Goal: Information Seeking & Learning: Find specific fact

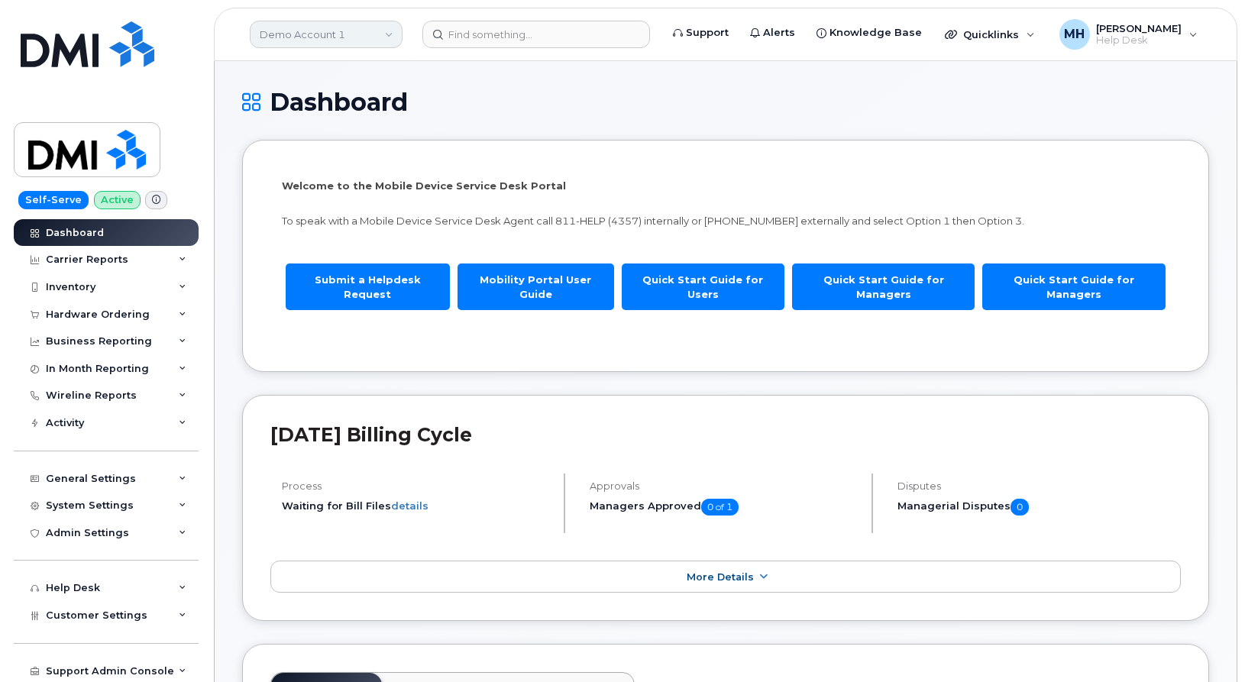
click at [364, 31] on link "Demo Account 1" at bounding box center [326, 35] width 153 height 28
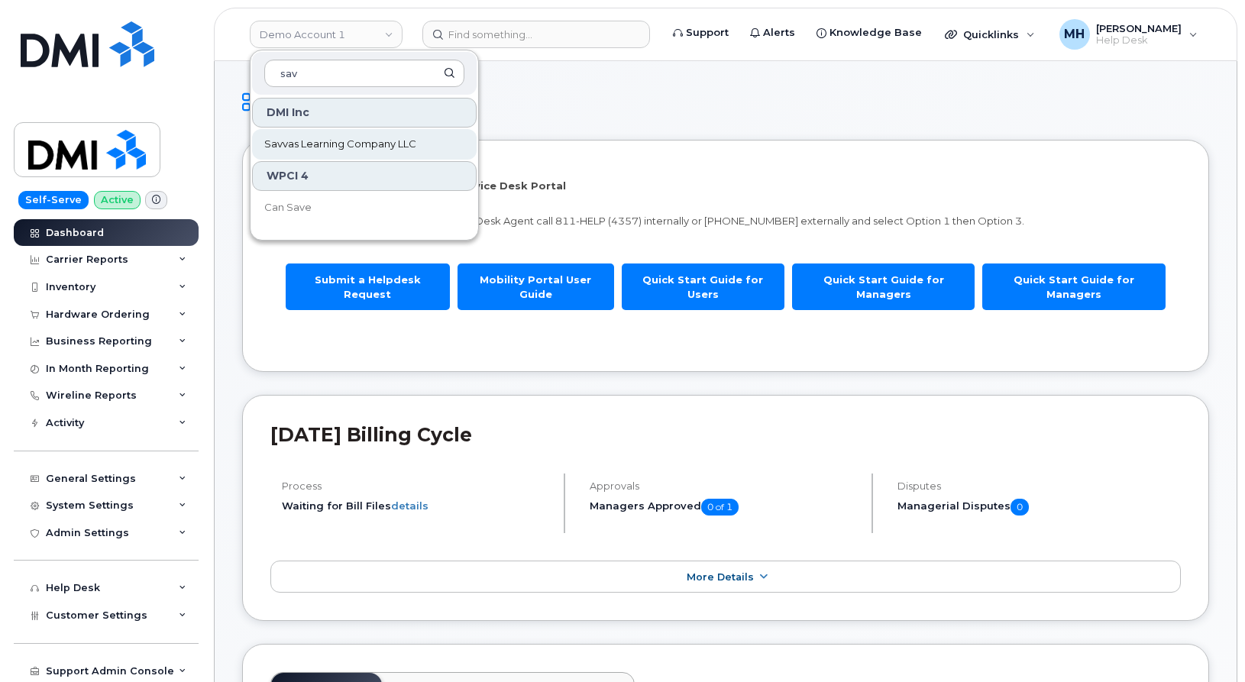
type input "sav"
click at [307, 150] on span "Savvas Learning Company LLC" at bounding box center [340, 144] width 152 height 15
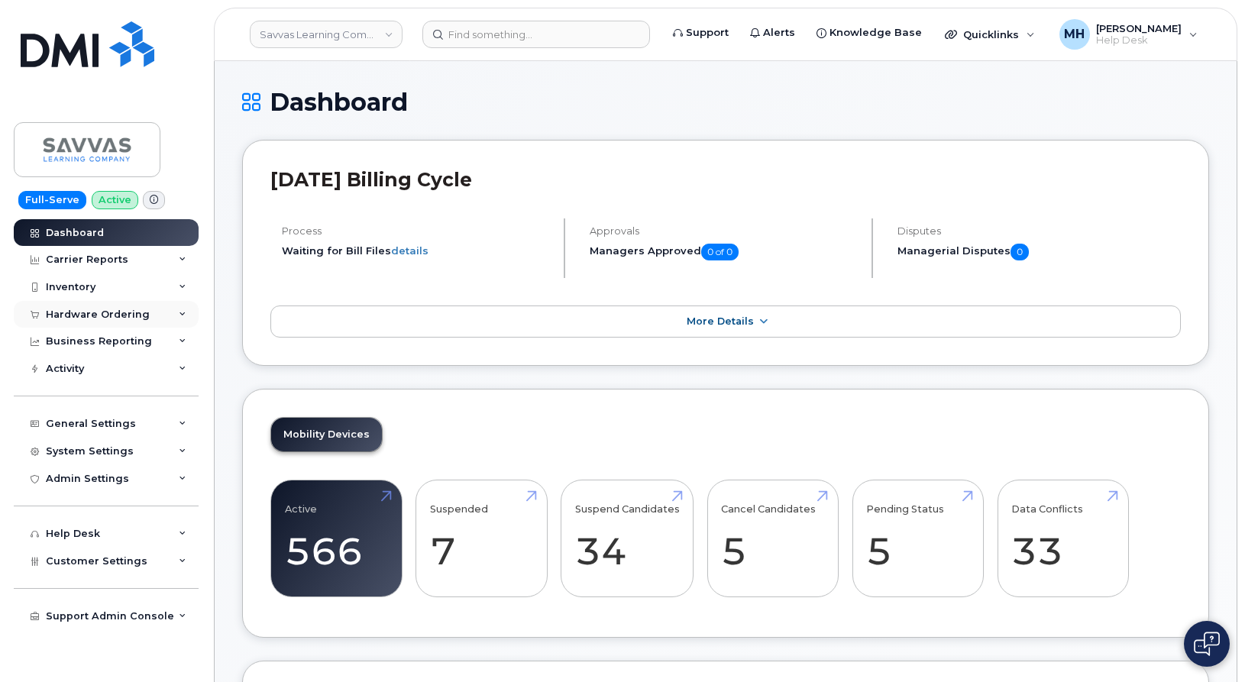
click at [124, 313] on div "Hardware Ordering" at bounding box center [98, 315] width 104 height 12
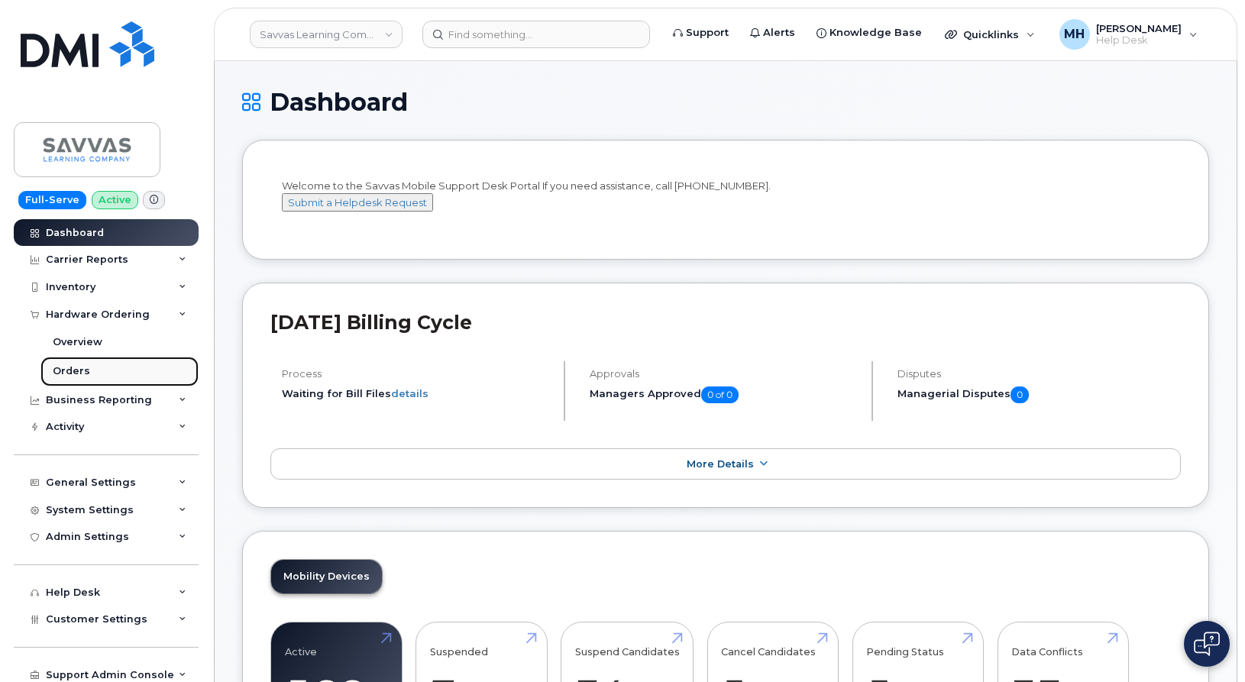
click at [96, 363] on link "Orders" at bounding box center [119, 371] width 158 height 29
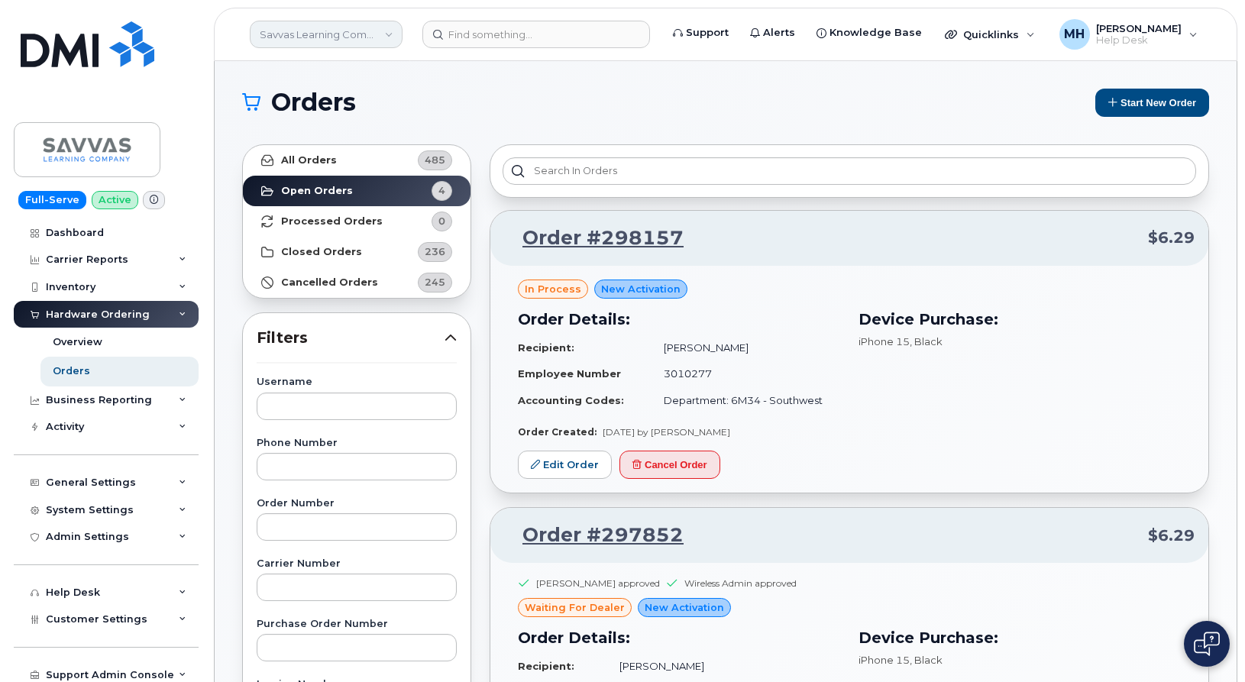
click at [305, 40] on link "Savvas Learning Company LLC" at bounding box center [326, 35] width 153 height 28
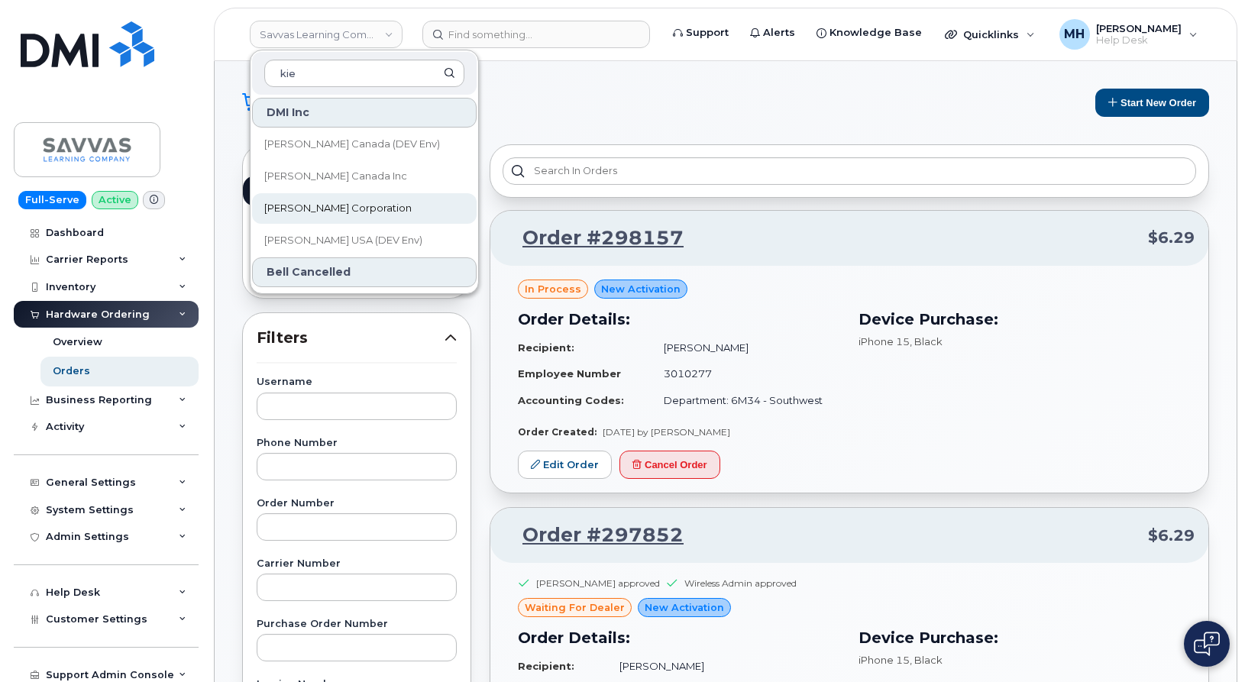
type input "kie"
click at [380, 209] on link "Kiewit Corporation" at bounding box center [364, 208] width 225 height 31
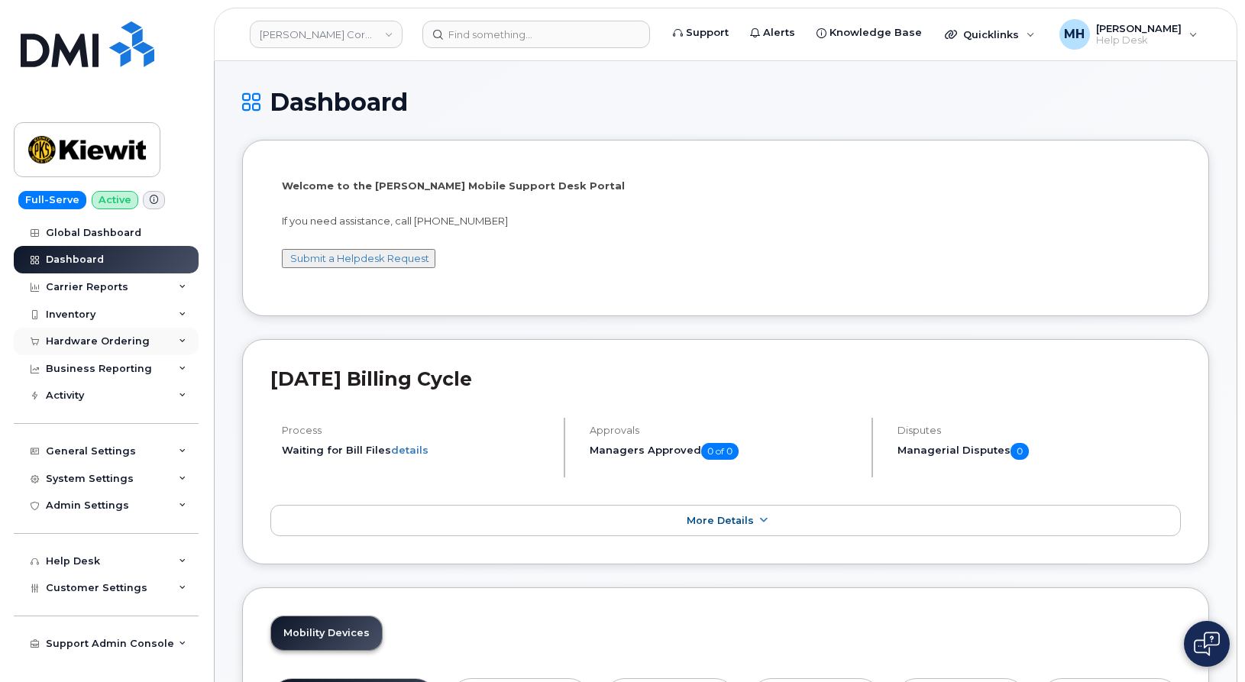
click at [126, 341] on div "Hardware Ordering" at bounding box center [98, 341] width 104 height 12
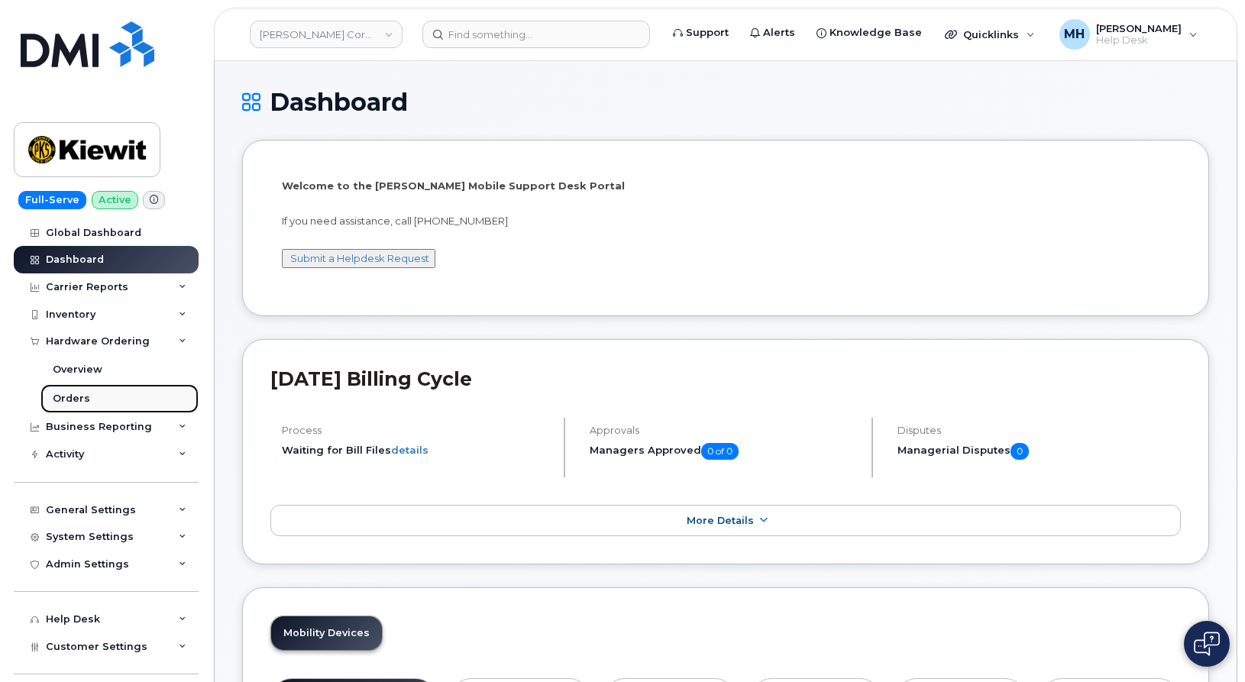
click at [93, 396] on link "Orders" at bounding box center [119, 398] width 158 height 29
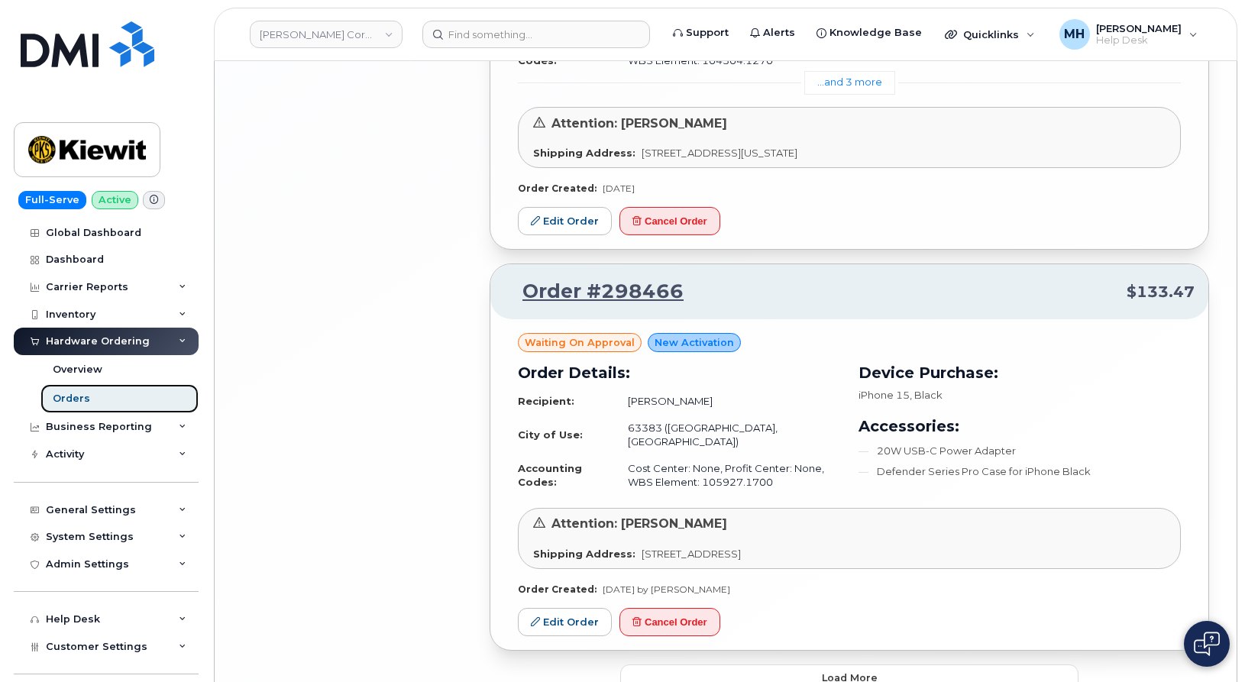
scroll to position [3309, 0]
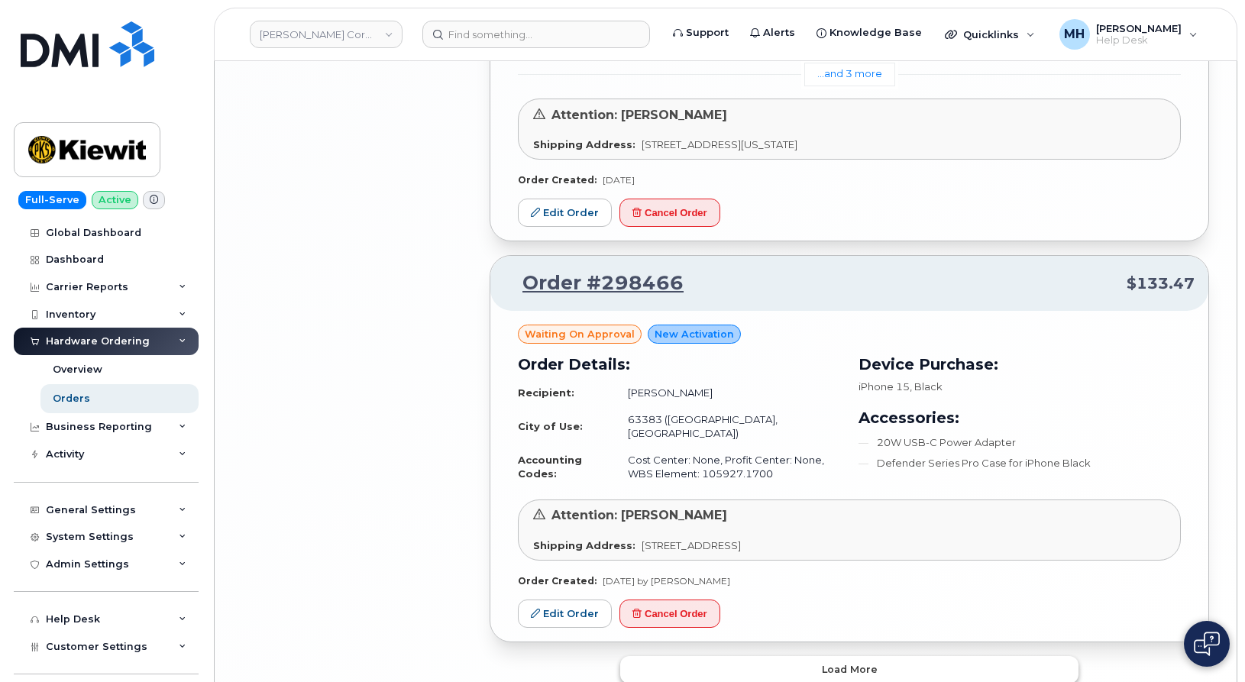
click at [898, 656] on button "Load more" at bounding box center [849, 670] width 458 height 28
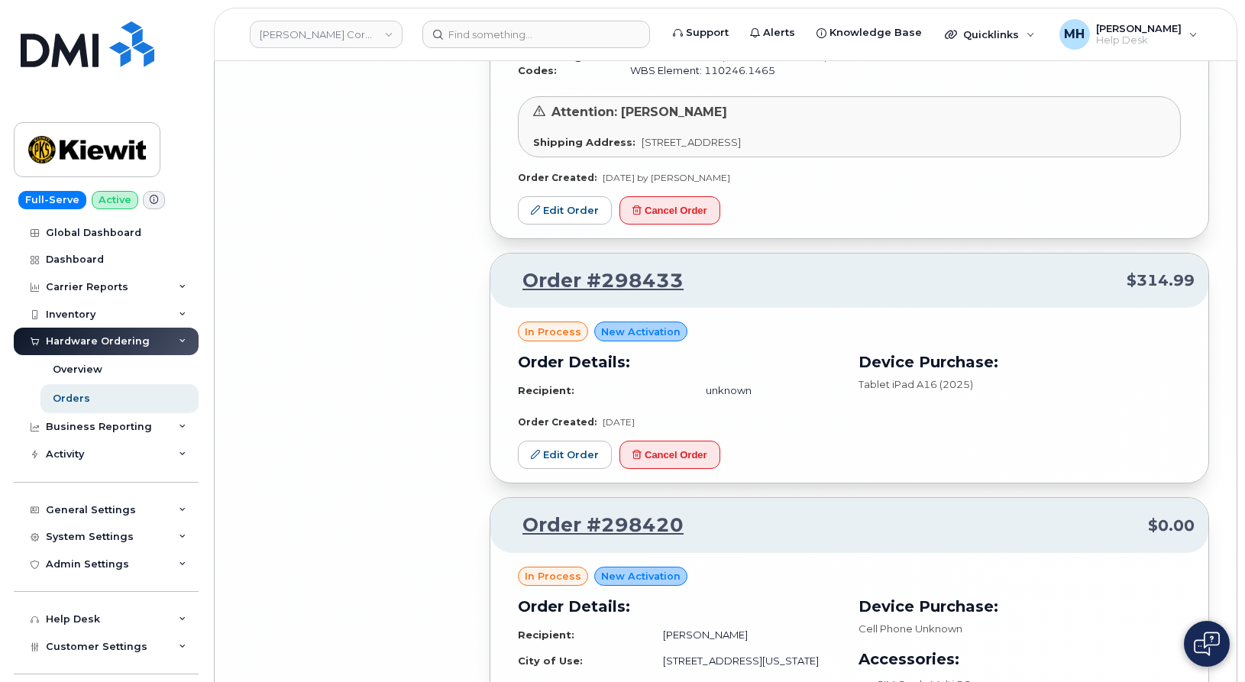
scroll to position [6368, 0]
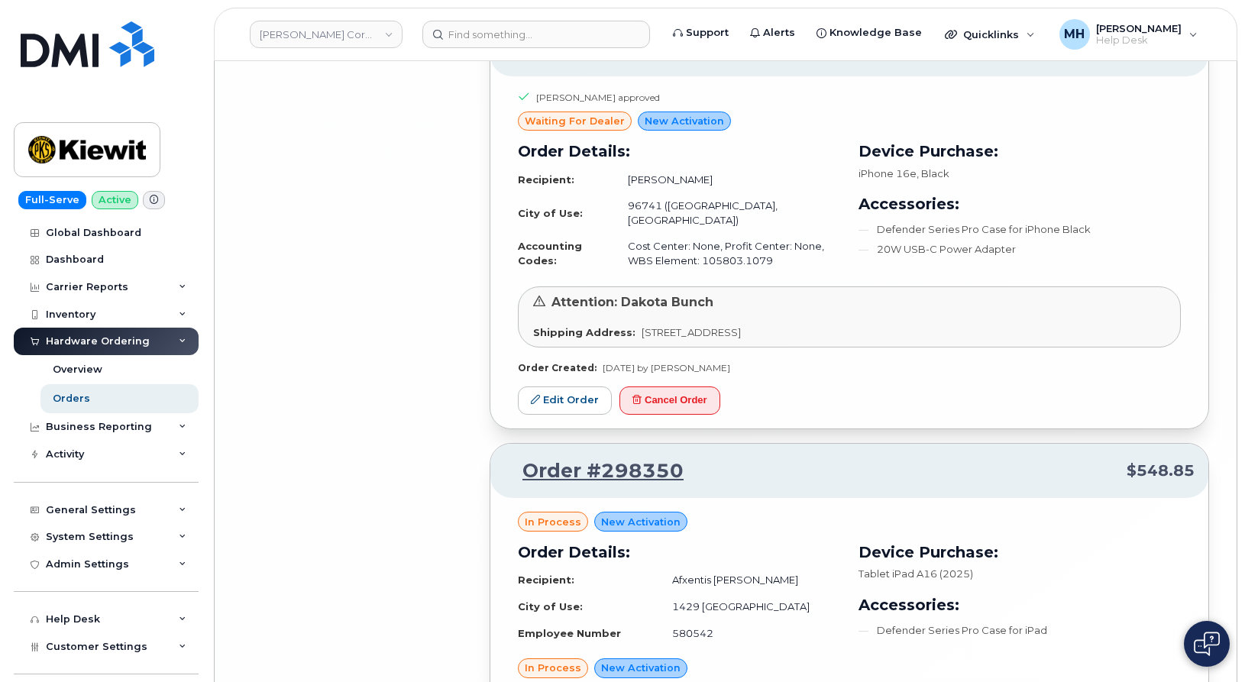
scroll to position [9835, 0]
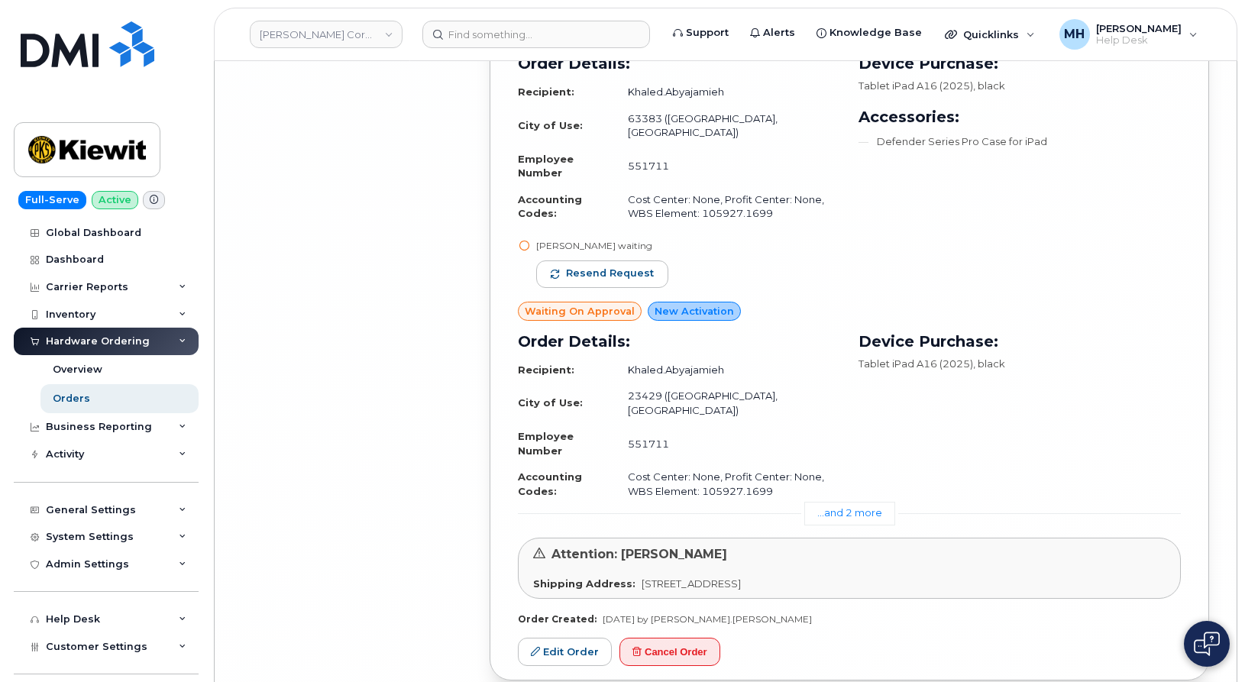
scroll to position [14011, 0]
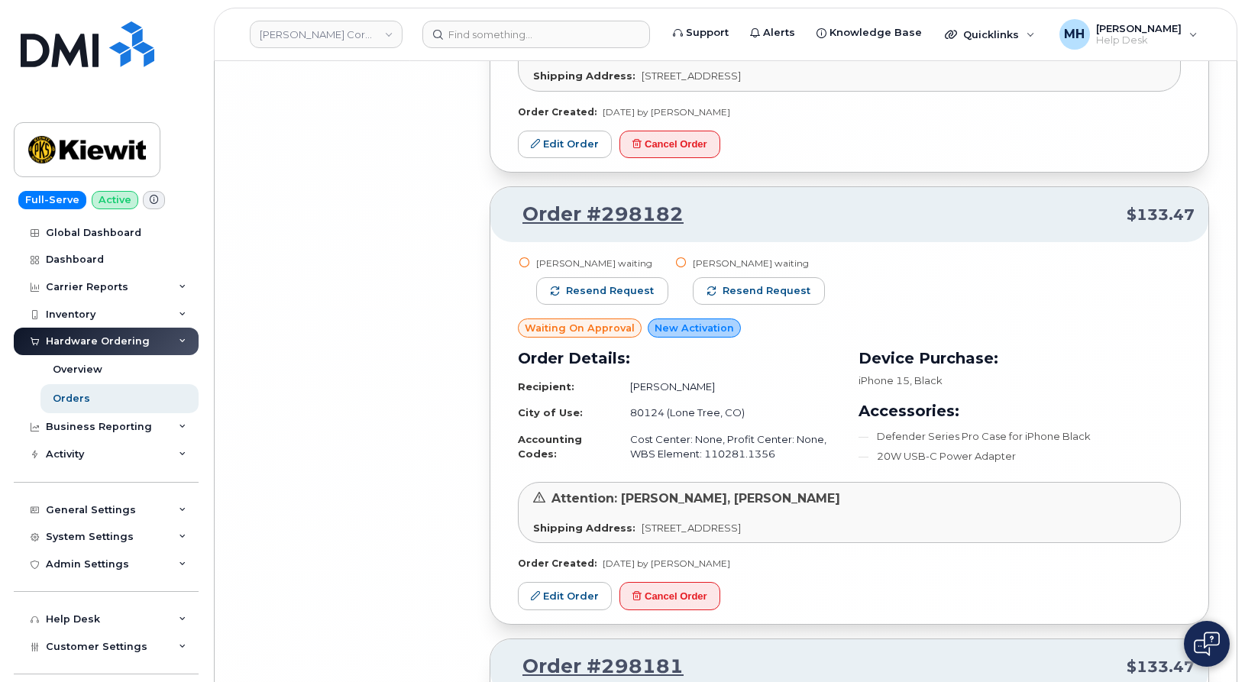
scroll to position [17686, 0]
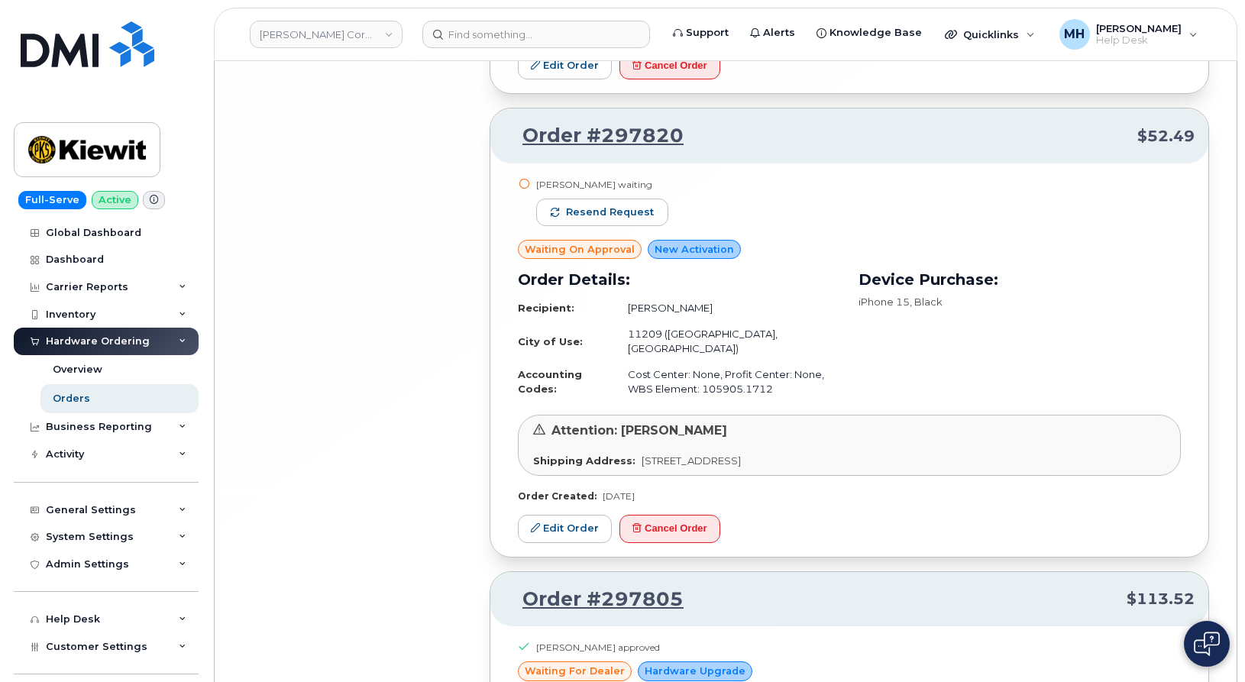
scroll to position [21243, 0]
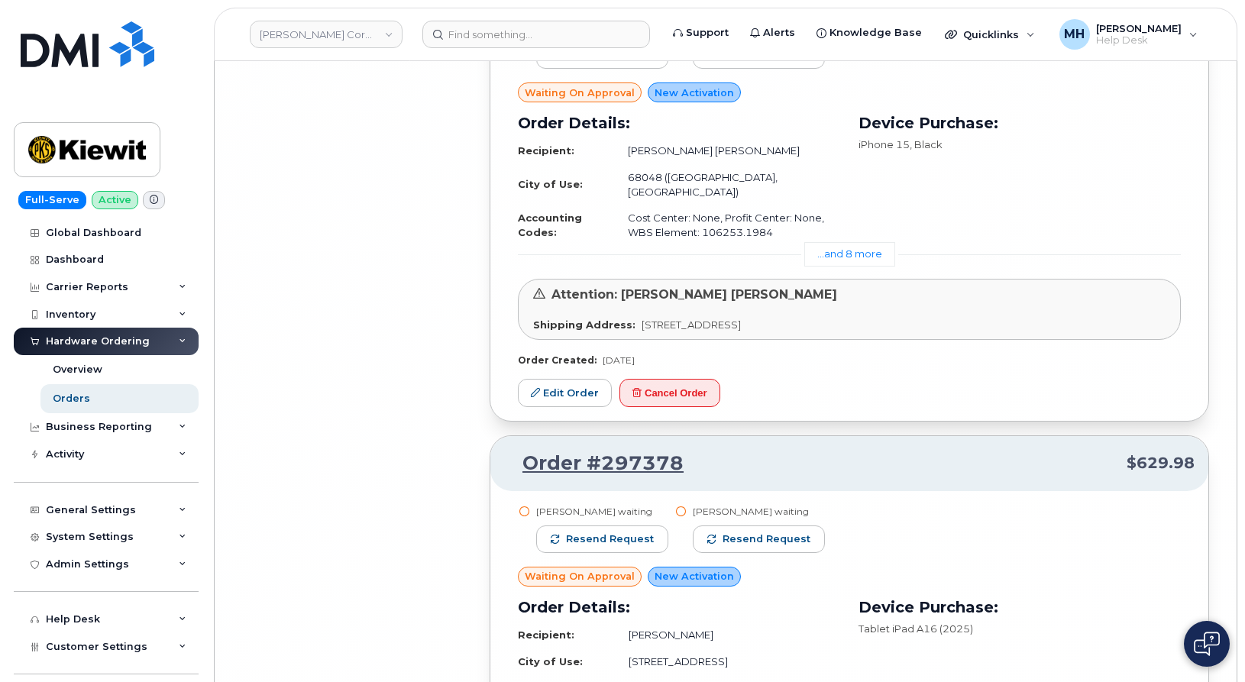
scroll to position [25726, 0]
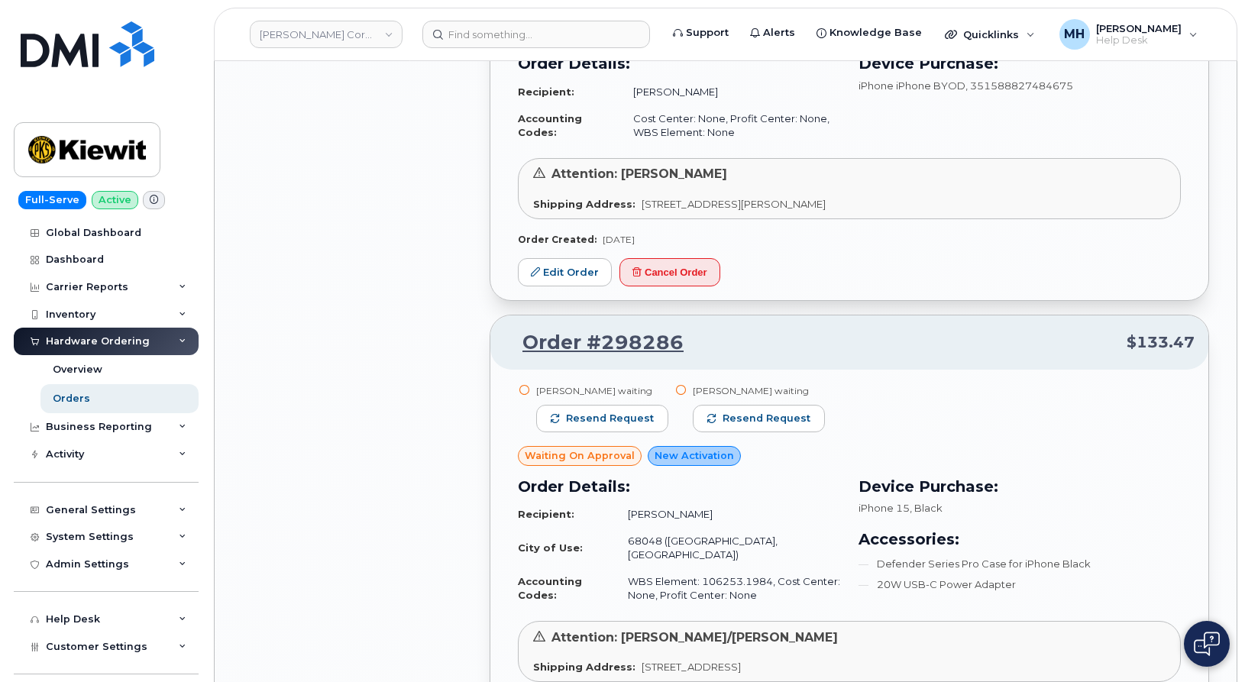
scroll to position [14463, 0]
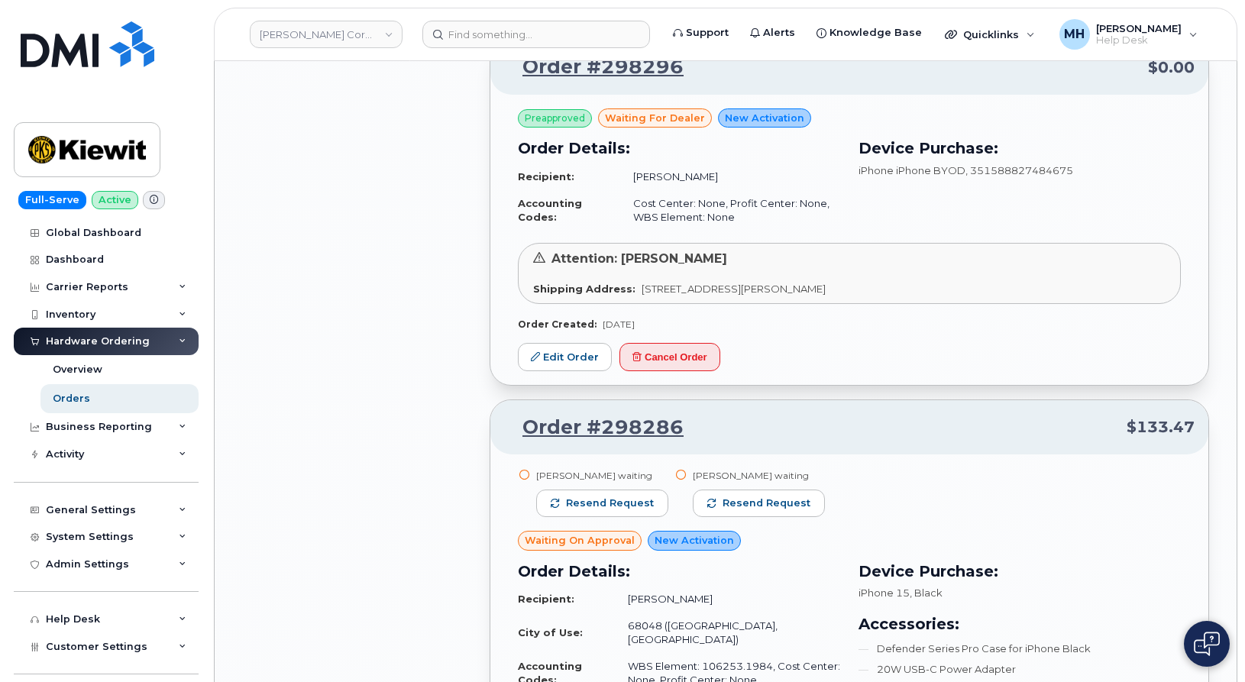
click at [331, 50] on header "Kiewit Corporation Support Alerts Knowledge Base Quicklinks Suspend / Cancel De…" at bounding box center [726, 34] width 1024 height 53
click at [328, 41] on link "Kiewit Corporation" at bounding box center [326, 35] width 153 height 28
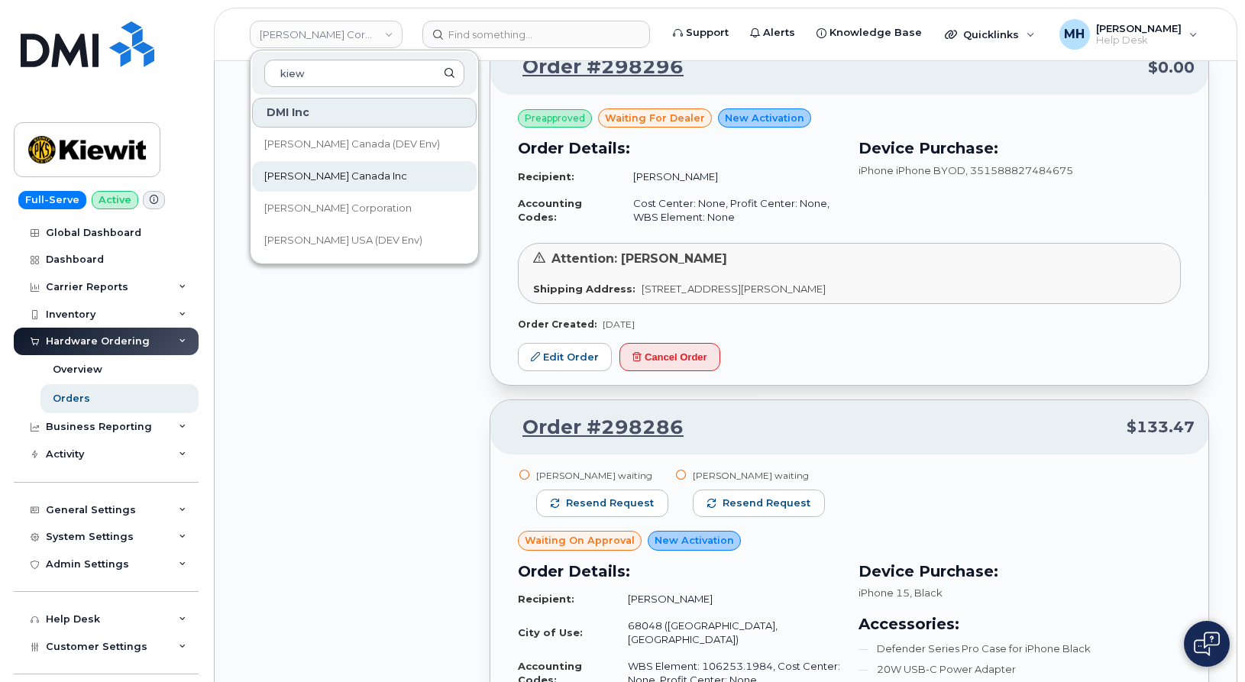
type input "kiew"
click at [324, 179] on span "Kiewit Canada Inc" at bounding box center [335, 176] width 143 height 15
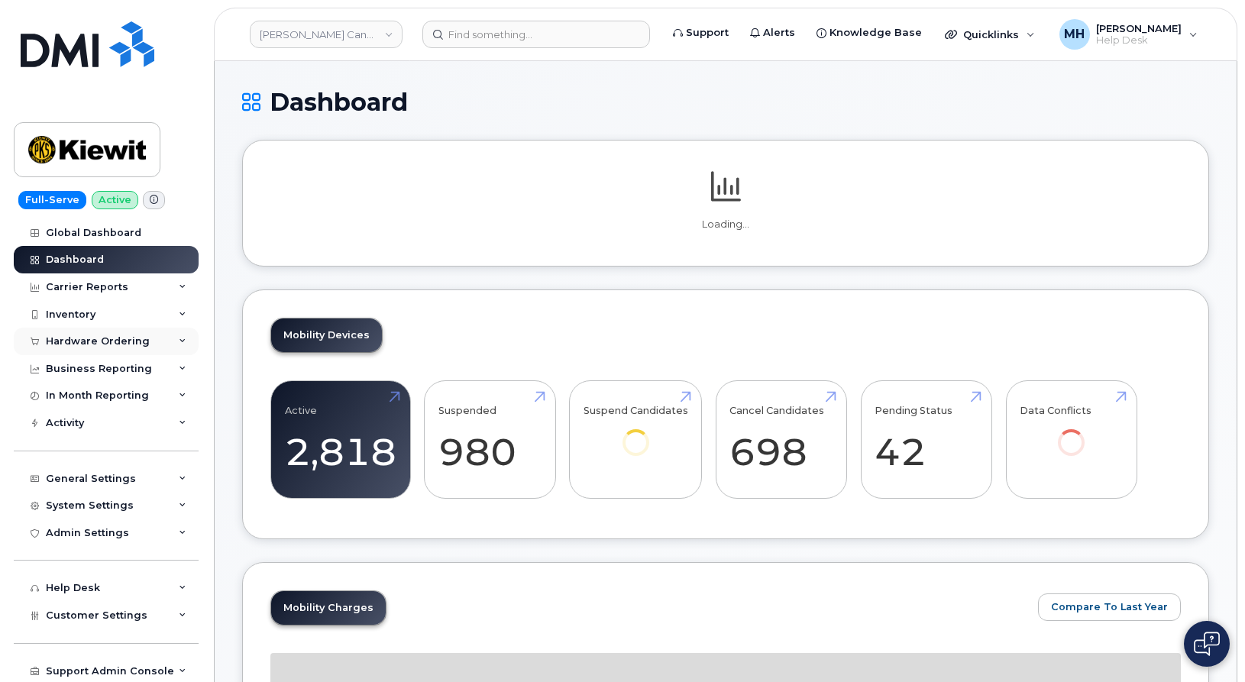
click at [132, 345] on div "Hardware Ordering" at bounding box center [98, 341] width 104 height 12
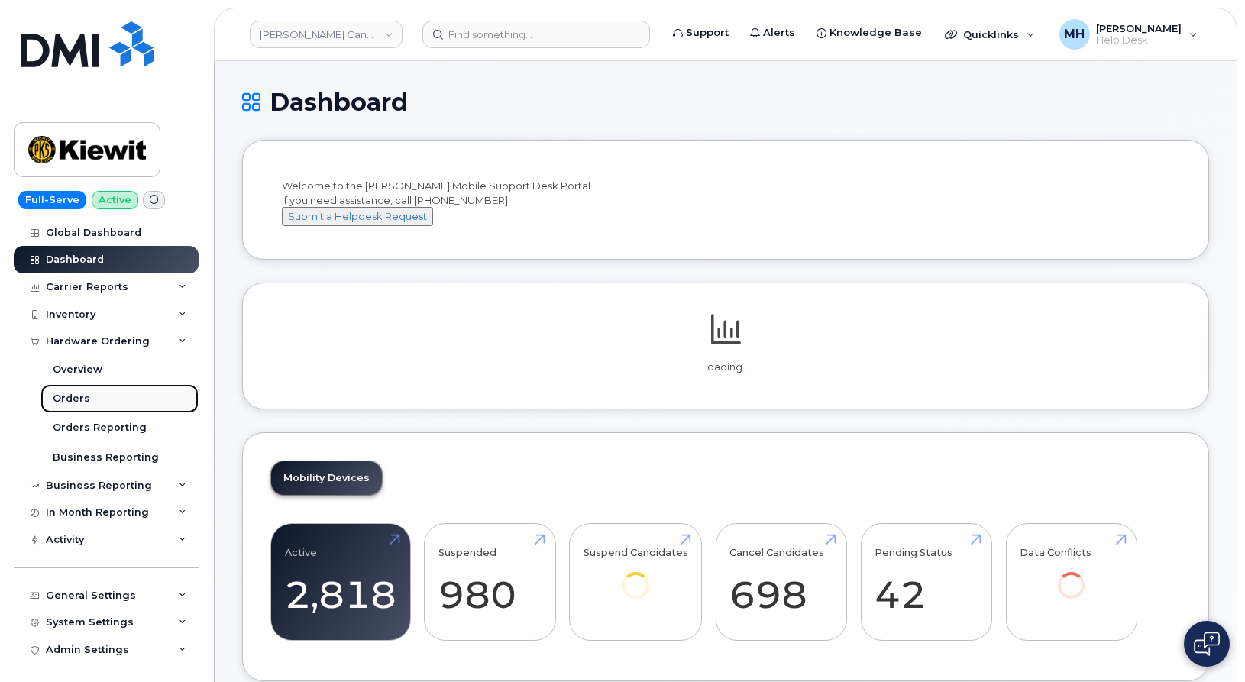
click at [84, 397] on div "Orders" at bounding box center [71, 399] width 37 height 14
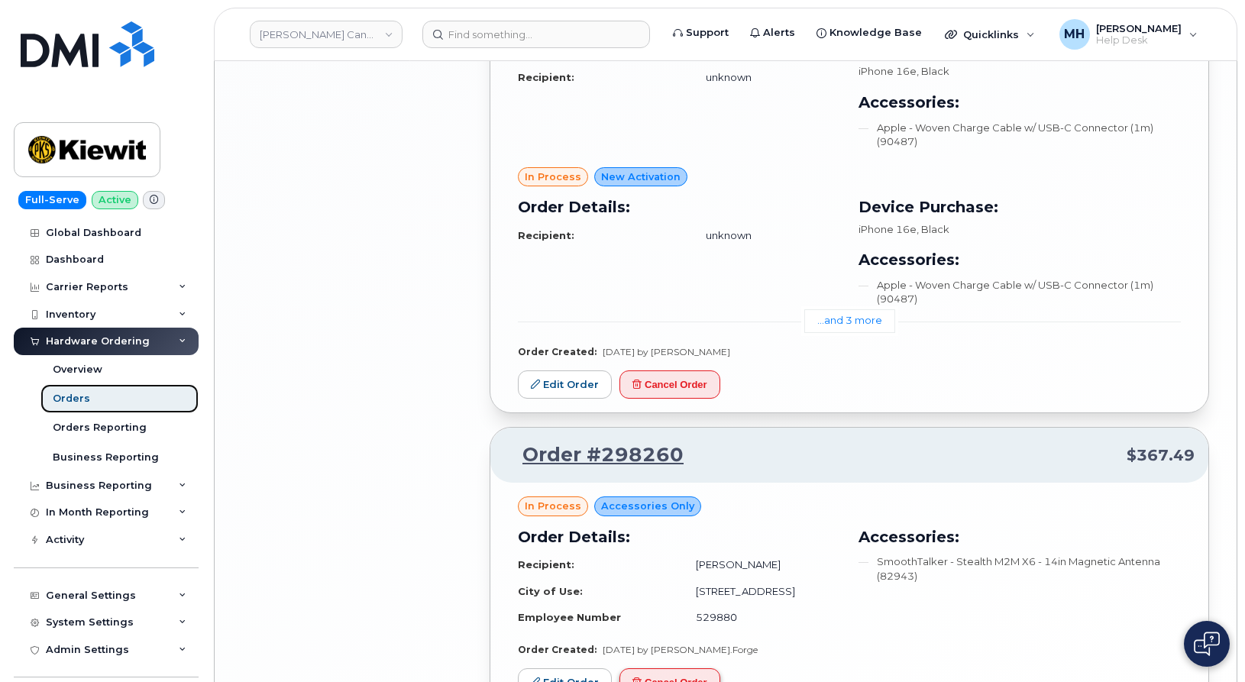
scroll to position [2688, 0]
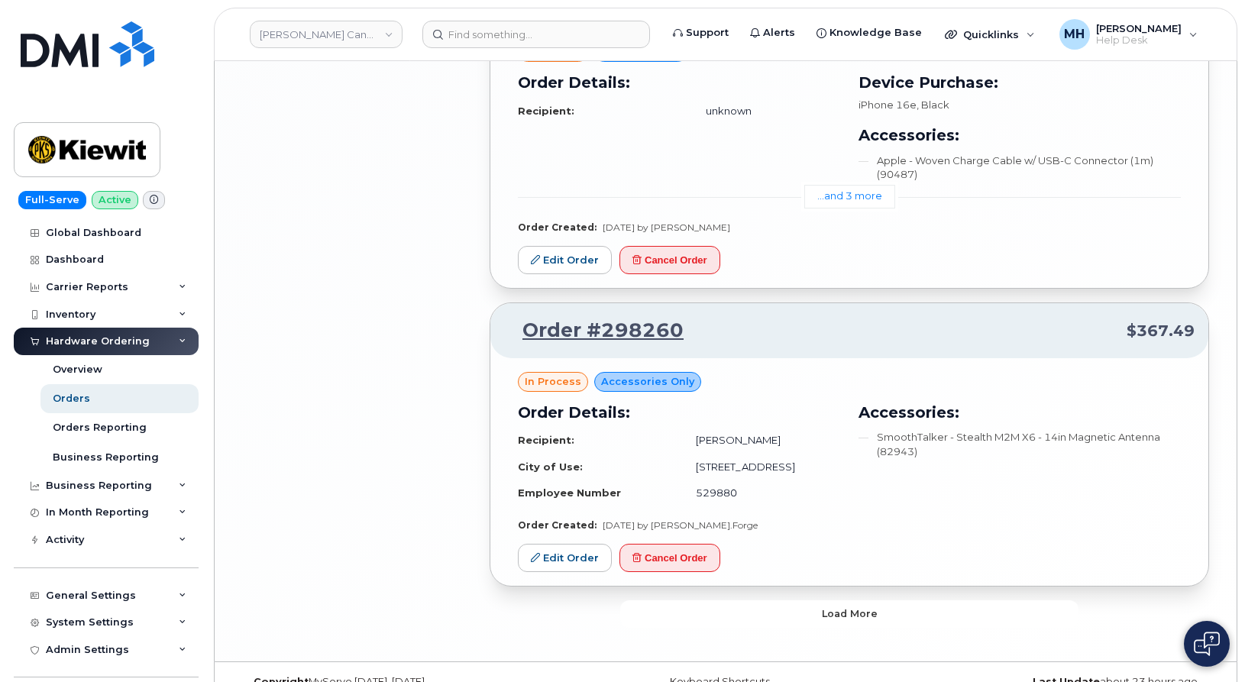
click at [678, 600] on button "Load more" at bounding box center [849, 614] width 458 height 28
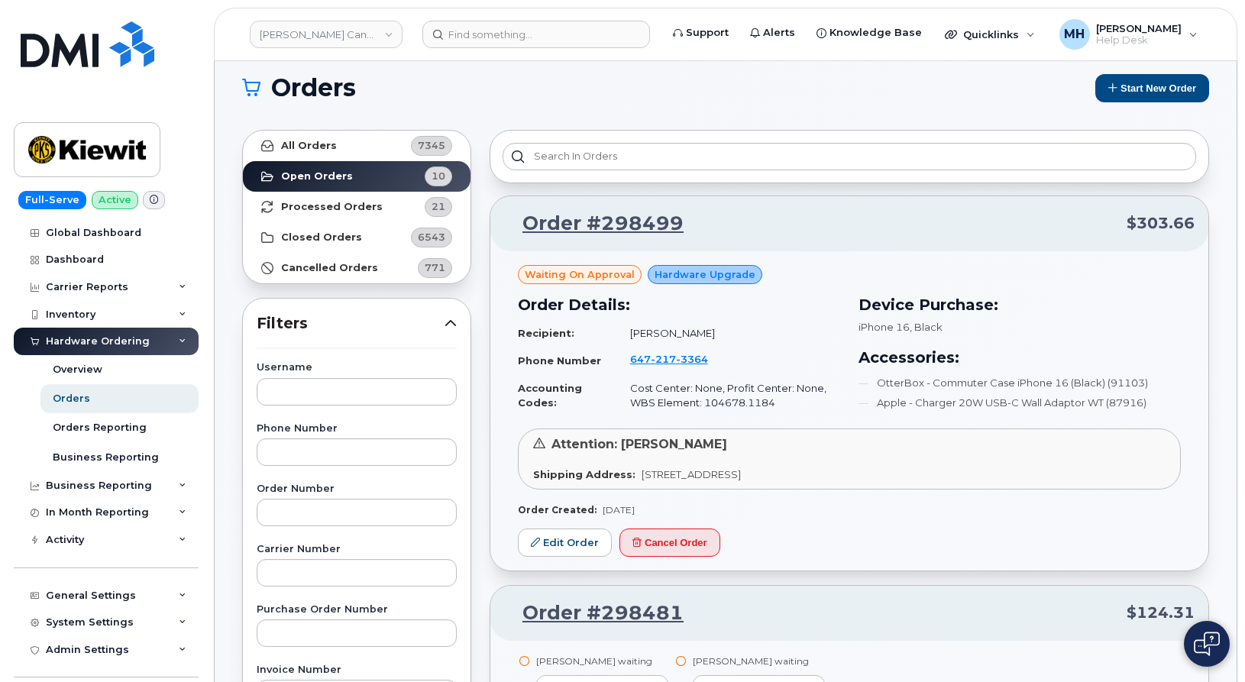
scroll to position [0, 0]
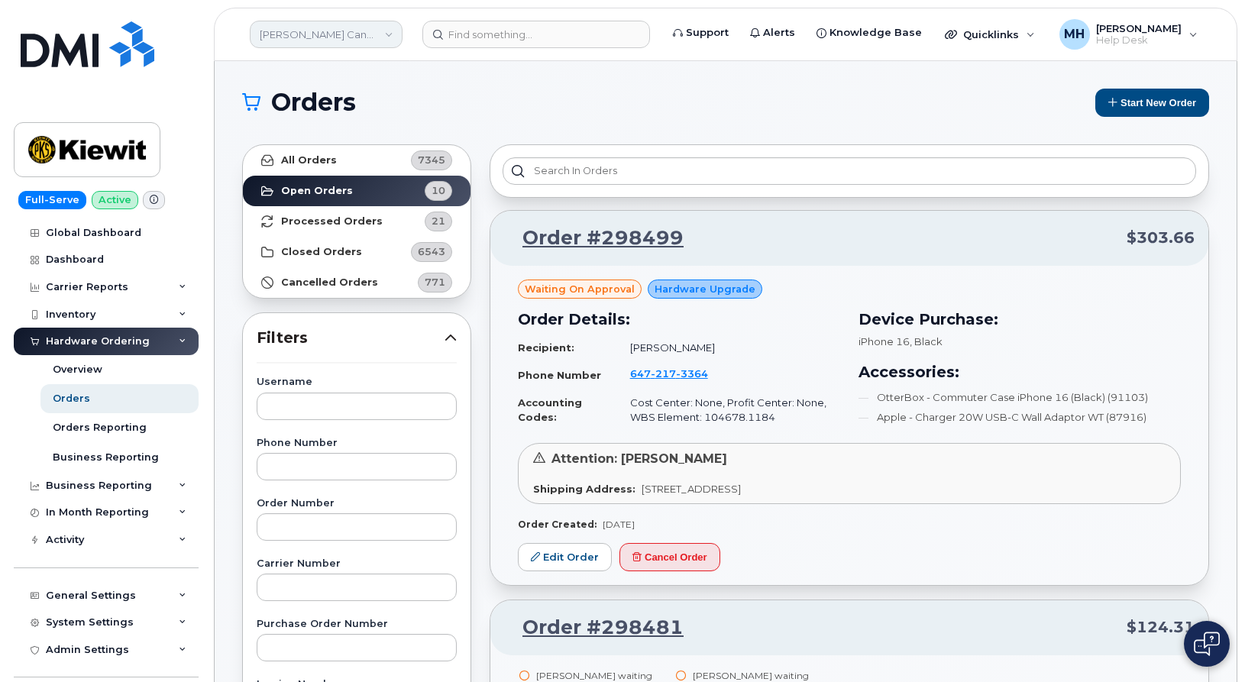
click at [279, 37] on link "Kiewit Canada Inc" at bounding box center [326, 35] width 153 height 28
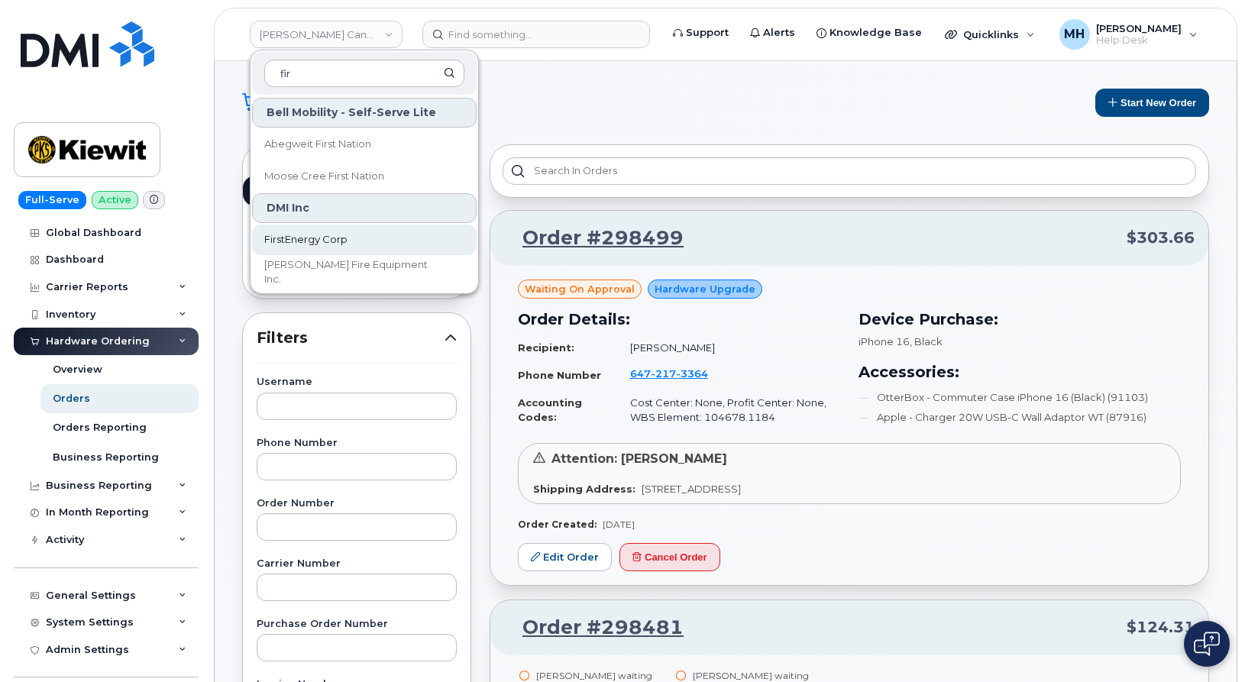
type input "fir"
click at [322, 226] on link "FirstEnergy Corp" at bounding box center [364, 240] width 225 height 31
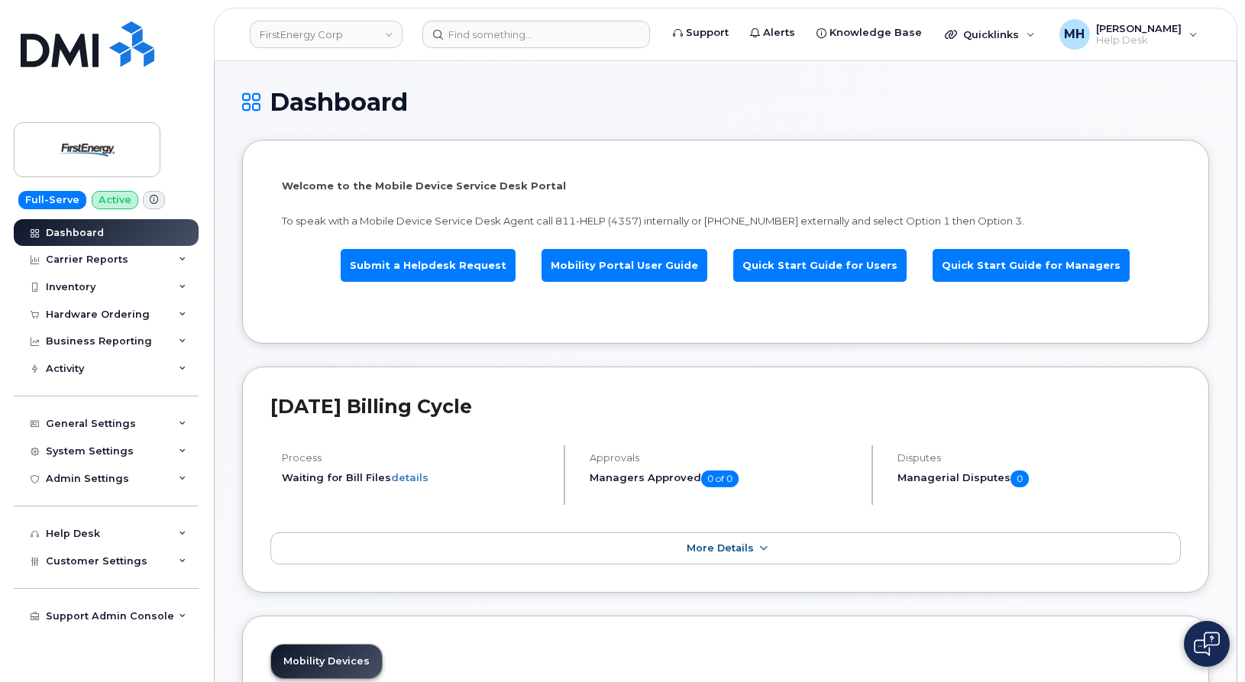
click at [503, 51] on header "FirstEnergy Corp Support Alerts Knowledge Base Quicklinks Suspend / Cancel Devi…" at bounding box center [726, 34] width 1024 height 53
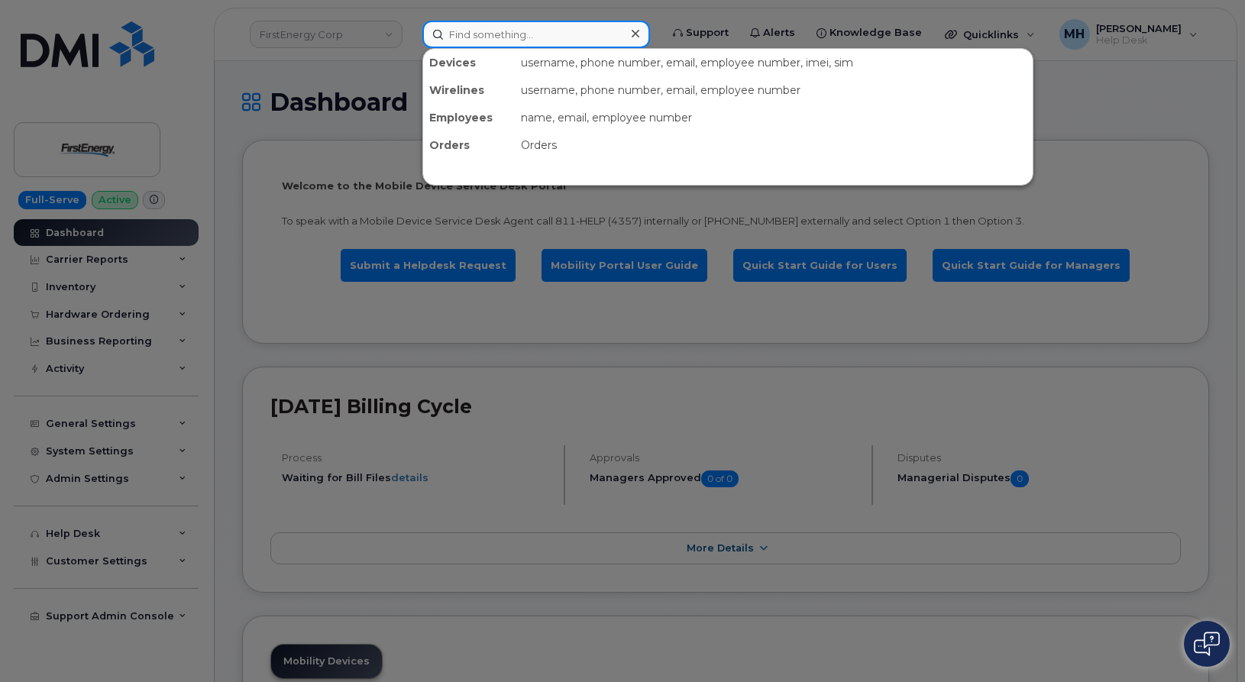
click at [511, 36] on input at bounding box center [536, 35] width 228 height 28
paste input "[PHONE_NUMBER]"
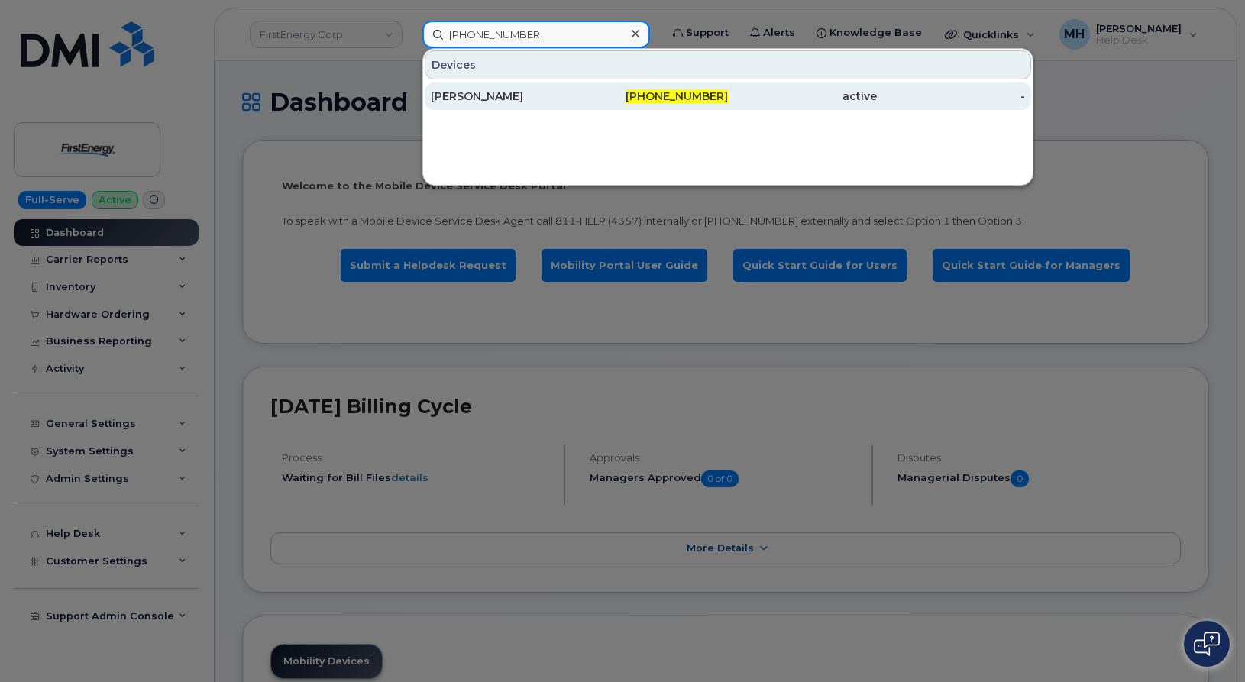
type input "[PHONE_NUMBER]"
click at [494, 99] on div "[PERSON_NAME]" at bounding box center [505, 96] width 149 height 15
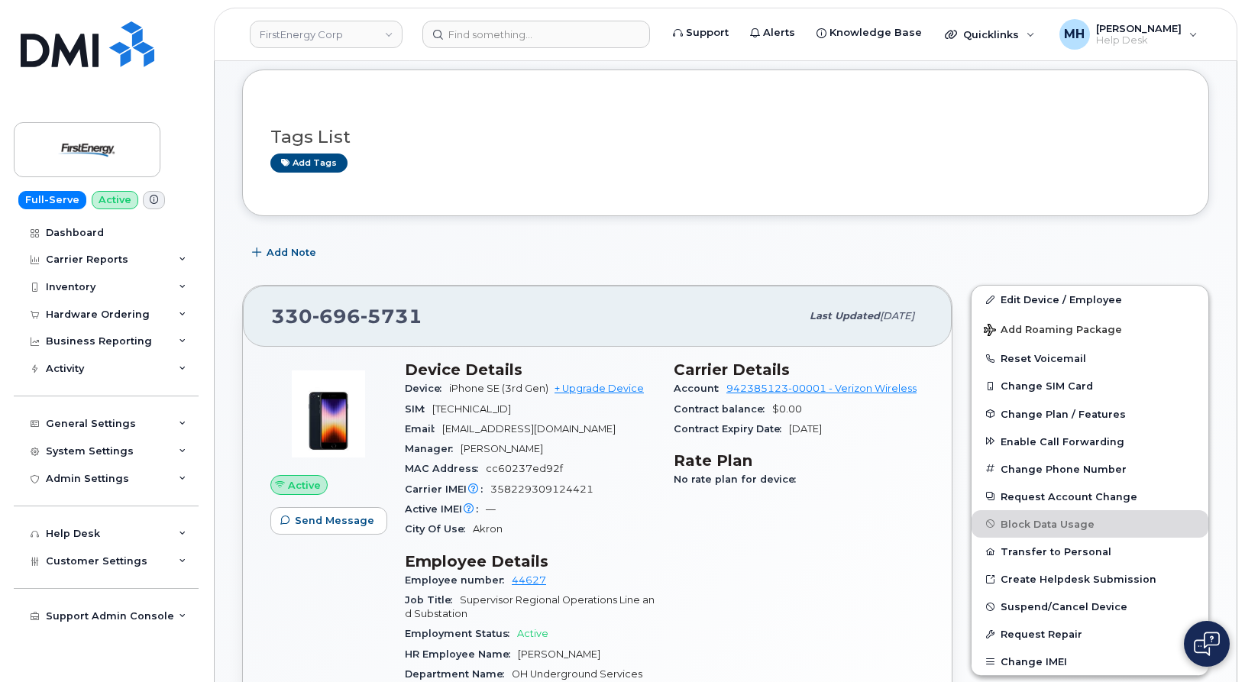
scroll to position [306, 0]
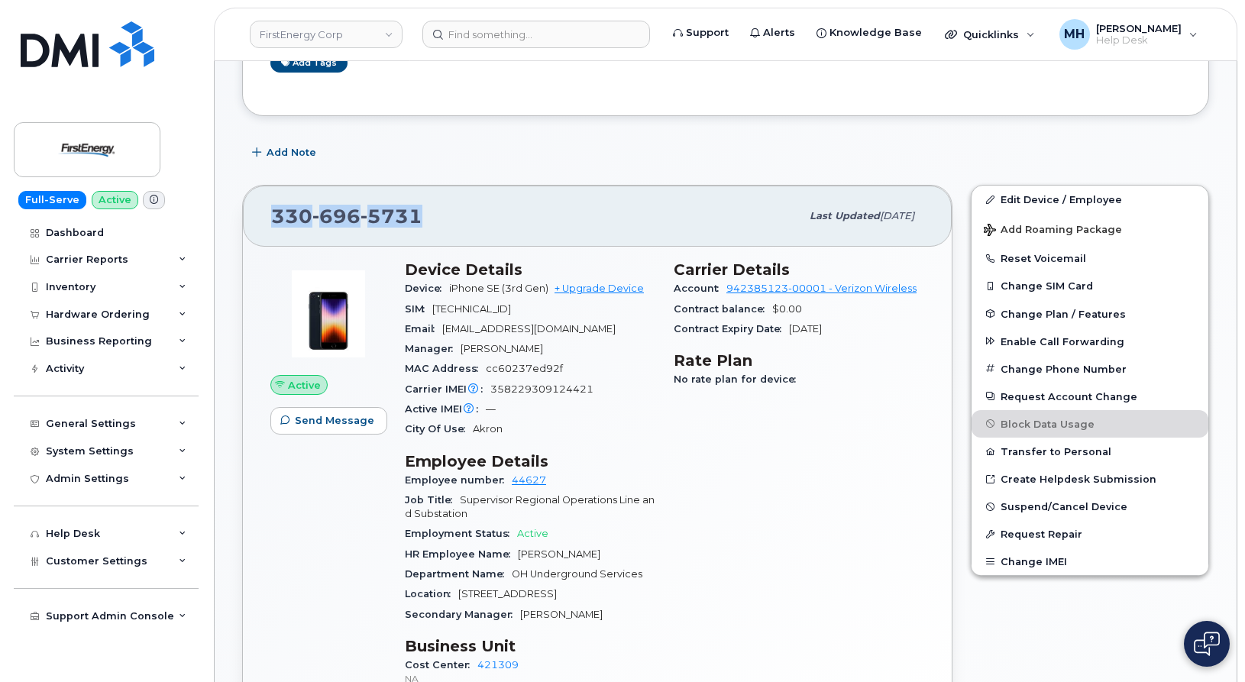
drag, startPoint x: 432, startPoint y: 212, endPoint x: 248, endPoint y: 222, distance: 185.1
click at [248, 222] on div "330 696 5731 Last updated Aug 14, 2025" at bounding box center [597, 216] width 709 height 61
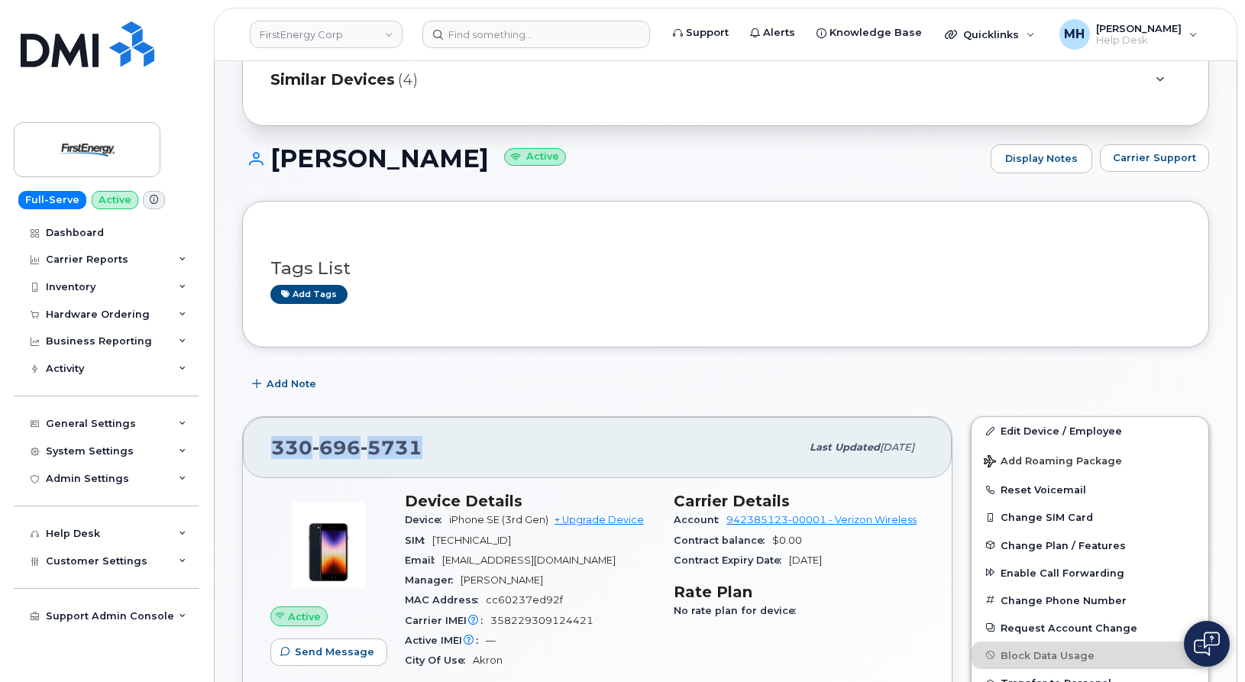
scroll to position [0, 0]
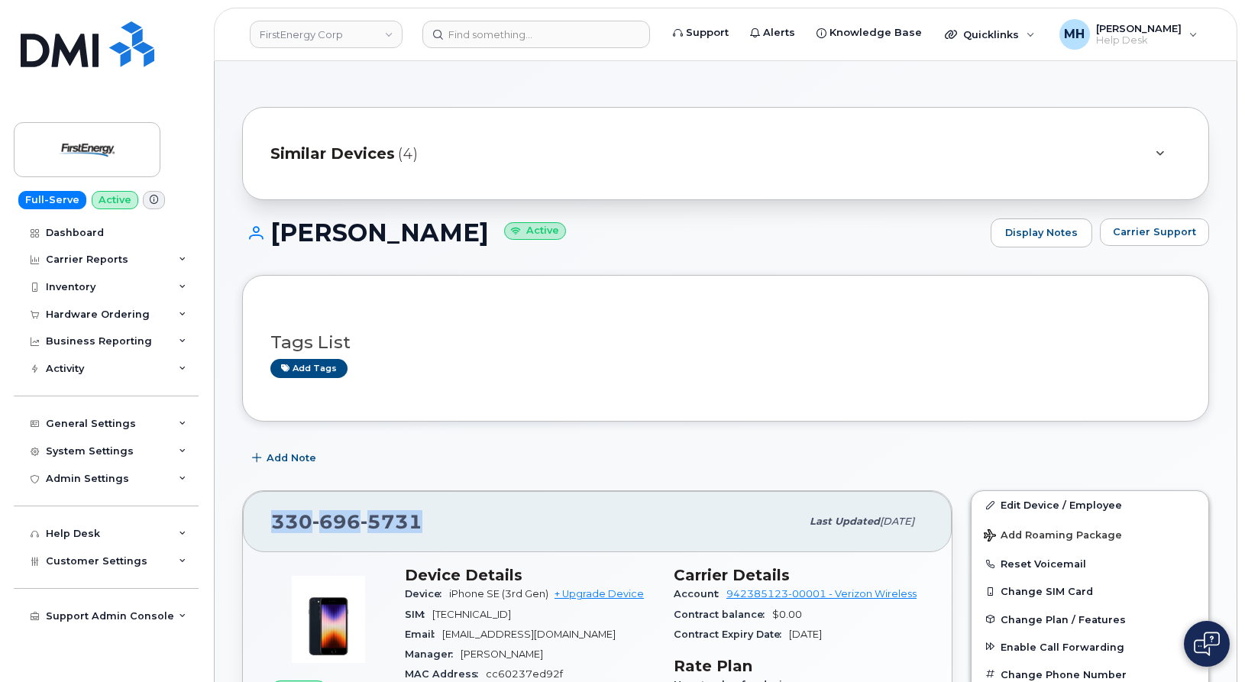
drag, startPoint x: 549, startPoint y: 232, endPoint x: 282, endPoint y: 229, distance: 267.4
click at [274, 231] on h1 "DANIEL E LANGAGER Active" at bounding box center [612, 232] width 741 height 27
copy h1 "[PERSON_NAME]"
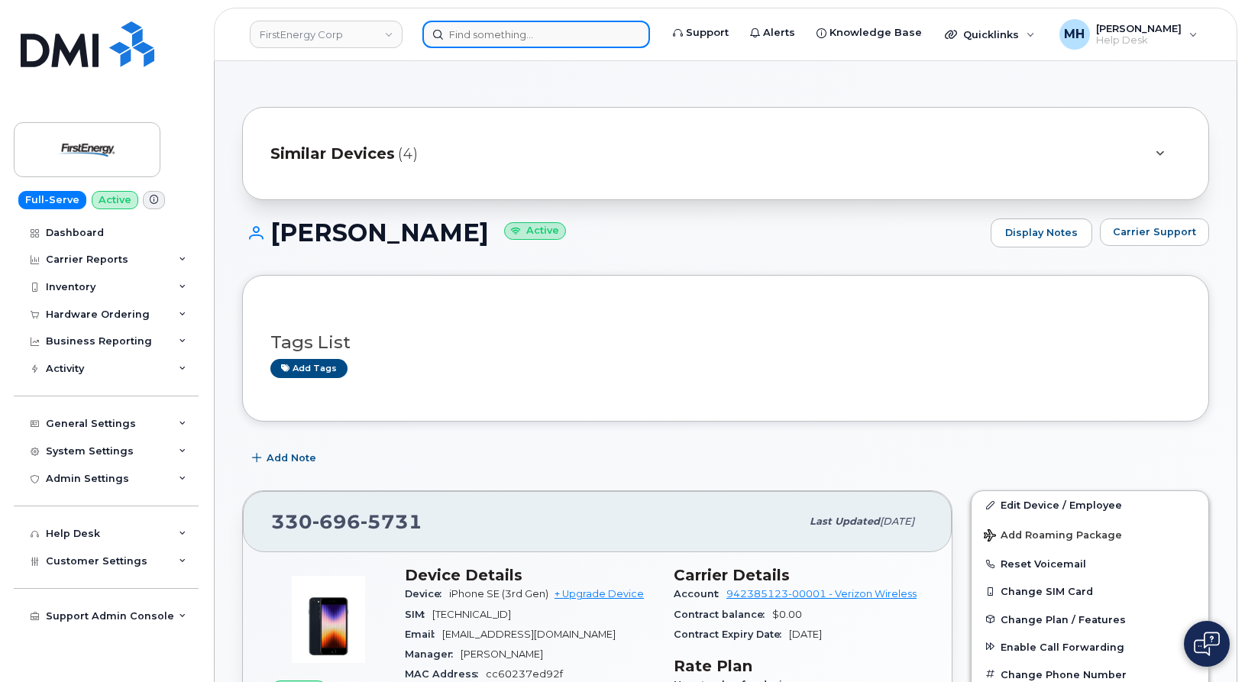
click at [490, 28] on input at bounding box center [536, 35] width 228 height 28
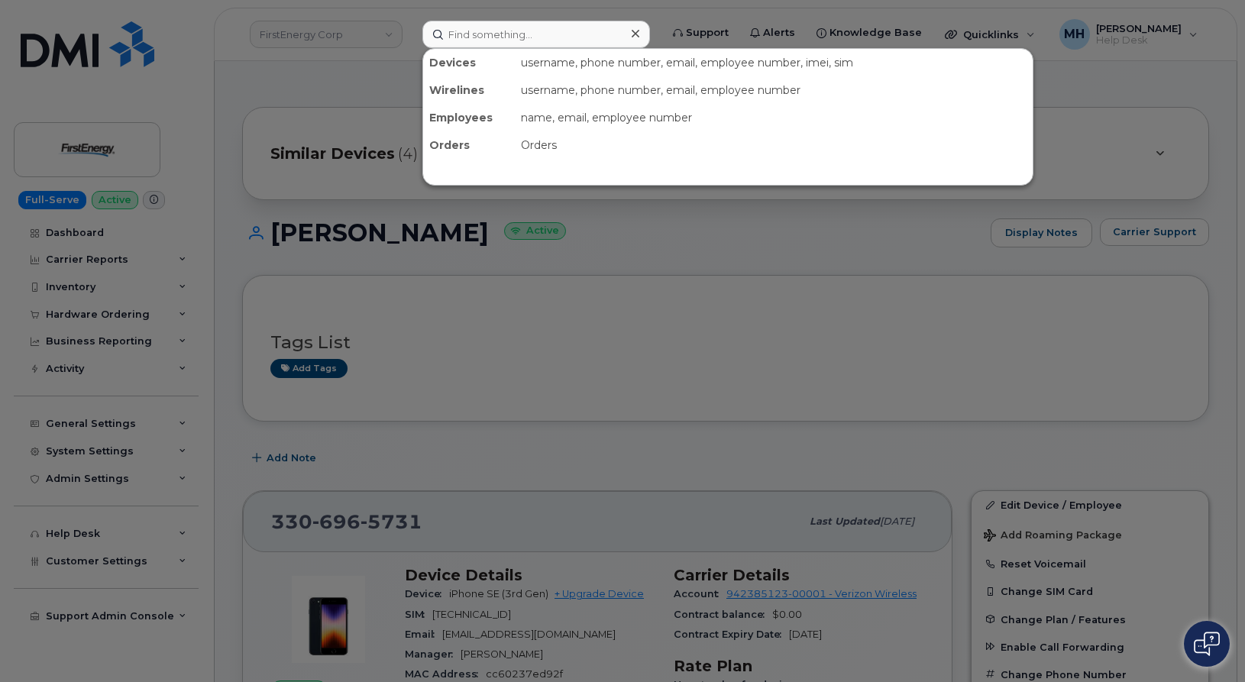
click at [322, 143] on div at bounding box center [622, 341] width 1245 height 682
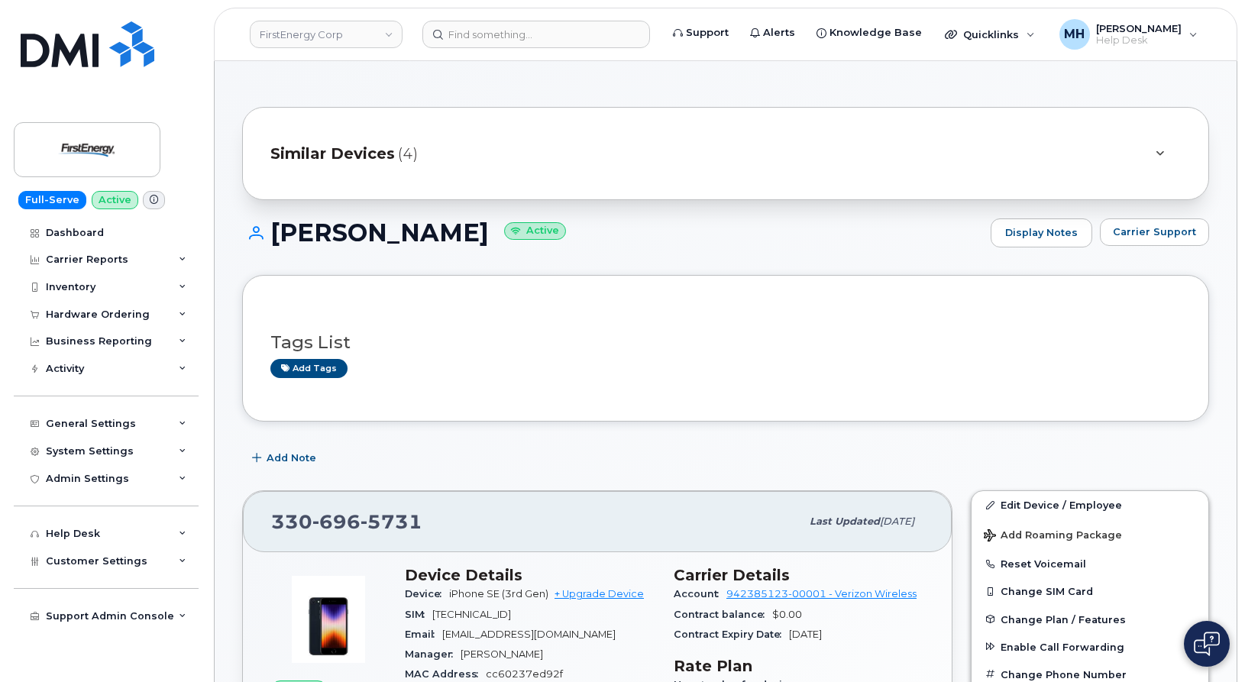
click at [328, 143] on span "Similar Devices" at bounding box center [332, 154] width 125 height 22
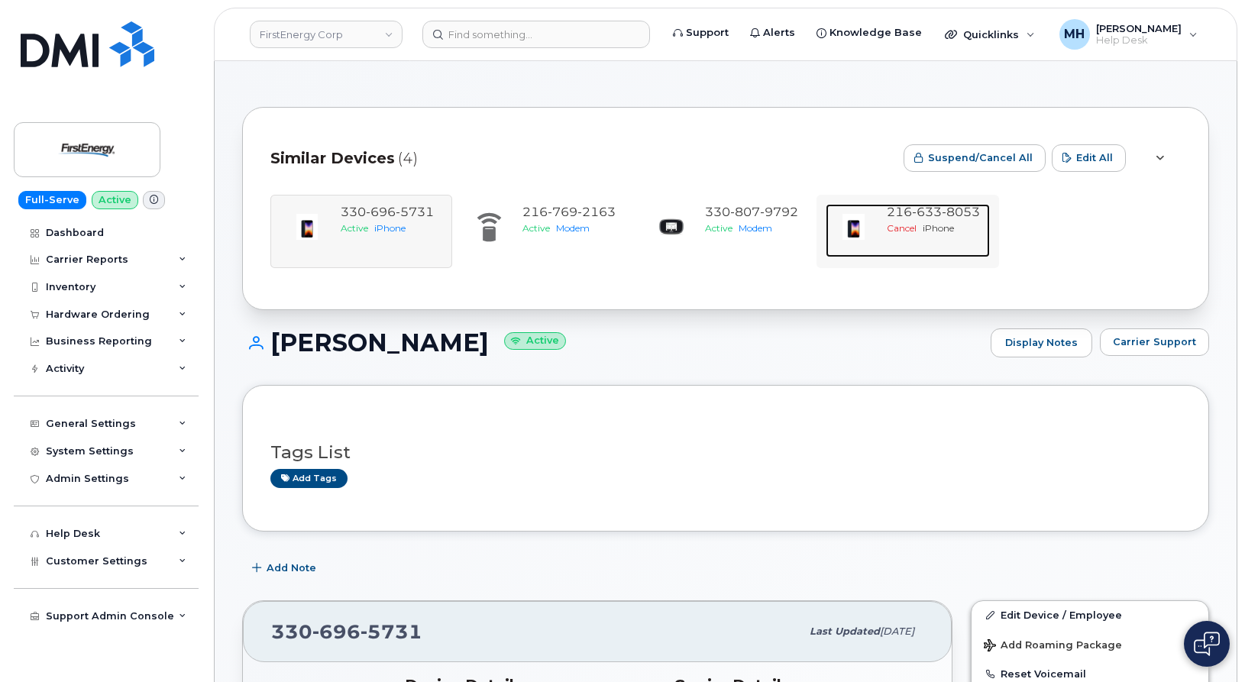
click at [969, 216] on span "8053" at bounding box center [961, 212] width 38 height 15
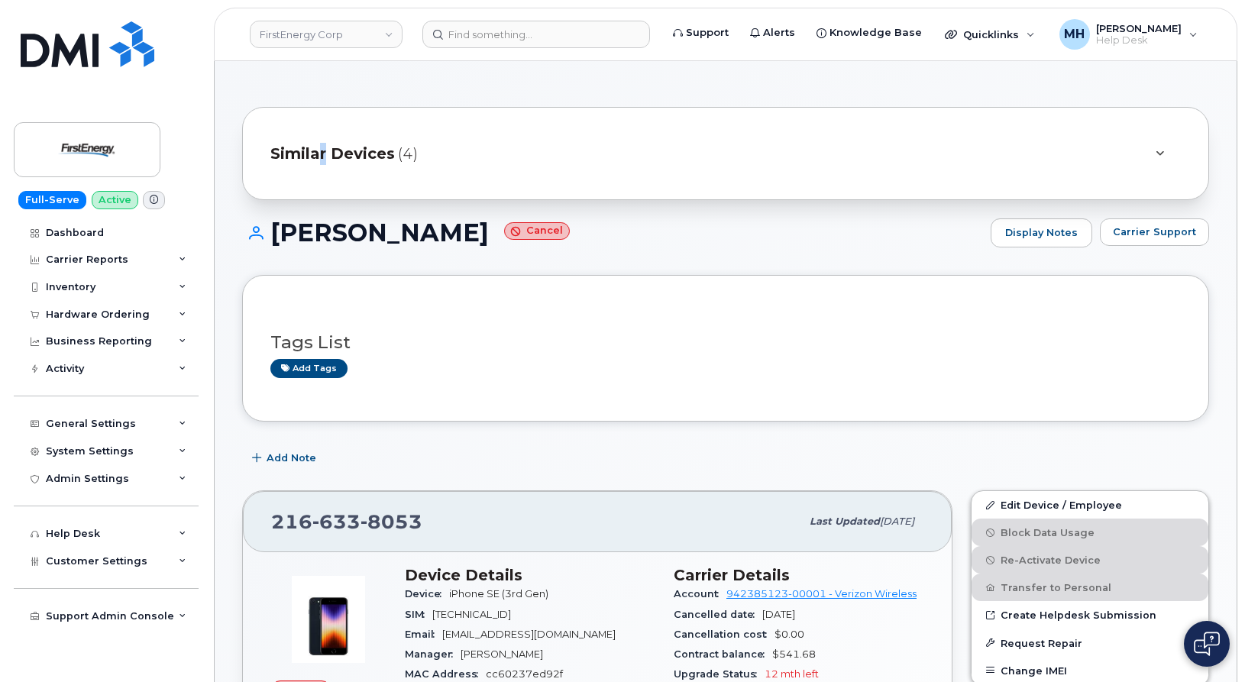
click at [319, 141] on div "Similar Devices (4)" at bounding box center [704, 153] width 868 height 37
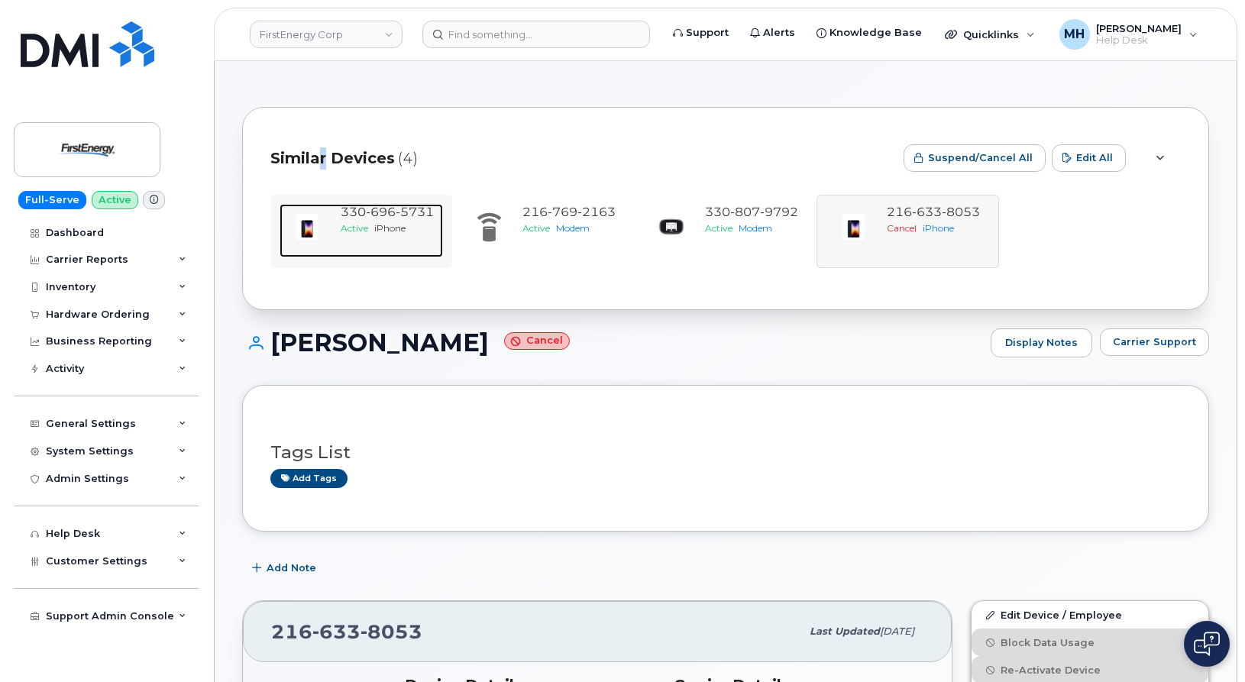
click at [341, 206] on span "[PHONE_NUMBER]" at bounding box center [387, 212] width 93 height 15
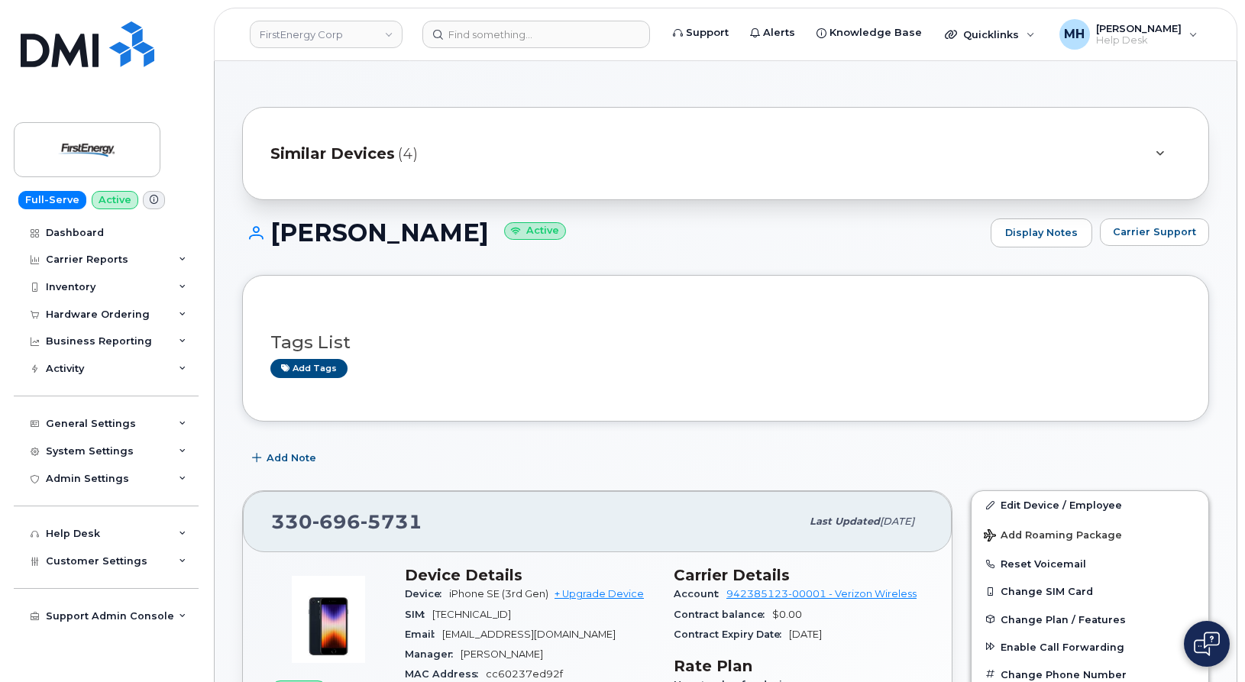
click at [400, 161] on span "(4)" at bounding box center [408, 154] width 20 height 22
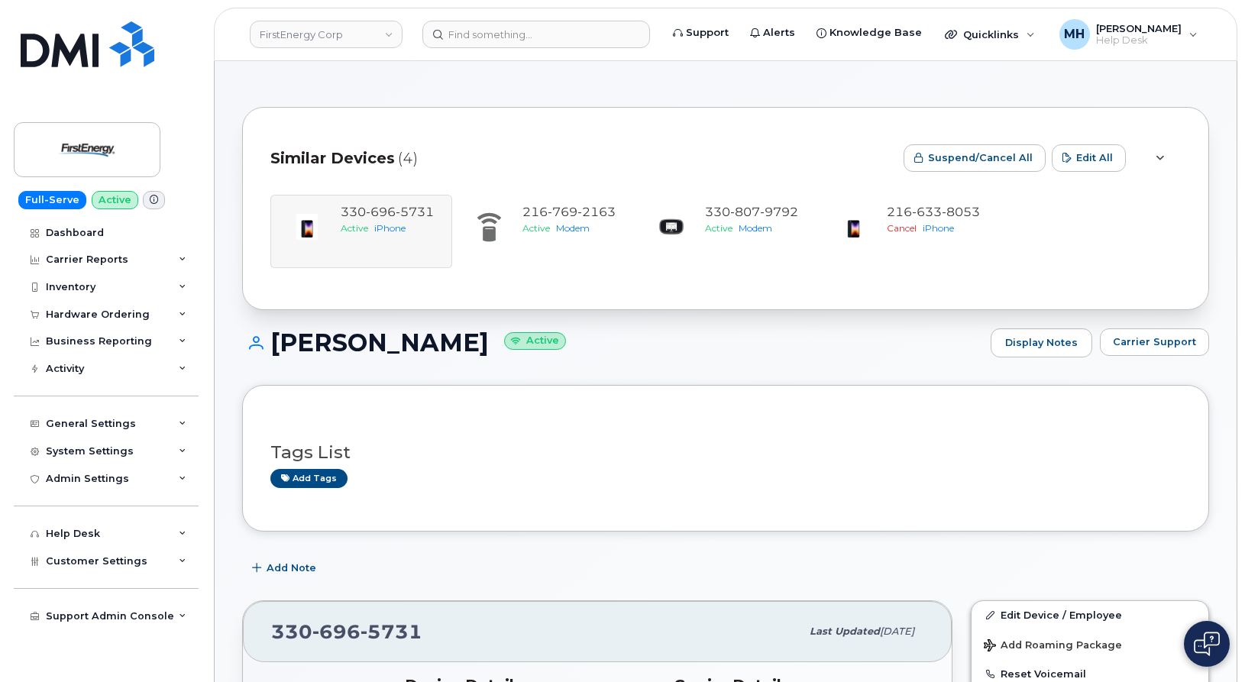
click at [346, 209] on div "[PHONE_NUMBER] Active iPhone [PHONE_NUMBER] Active Modem [PHONE_NUMBER] Active …" at bounding box center [725, 231] width 911 height 73
click at [380, 207] on div "[PHONE_NUMBER] Active iPhone [PHONE_NUMBER] Active Modem [PHONE_NUMBER] Active …" at bounding box center [725, 231] width 911 height 73
click at [364, 172] on div "Similar Devices (4)" at bounding box center [580, 158] width 621 height 46
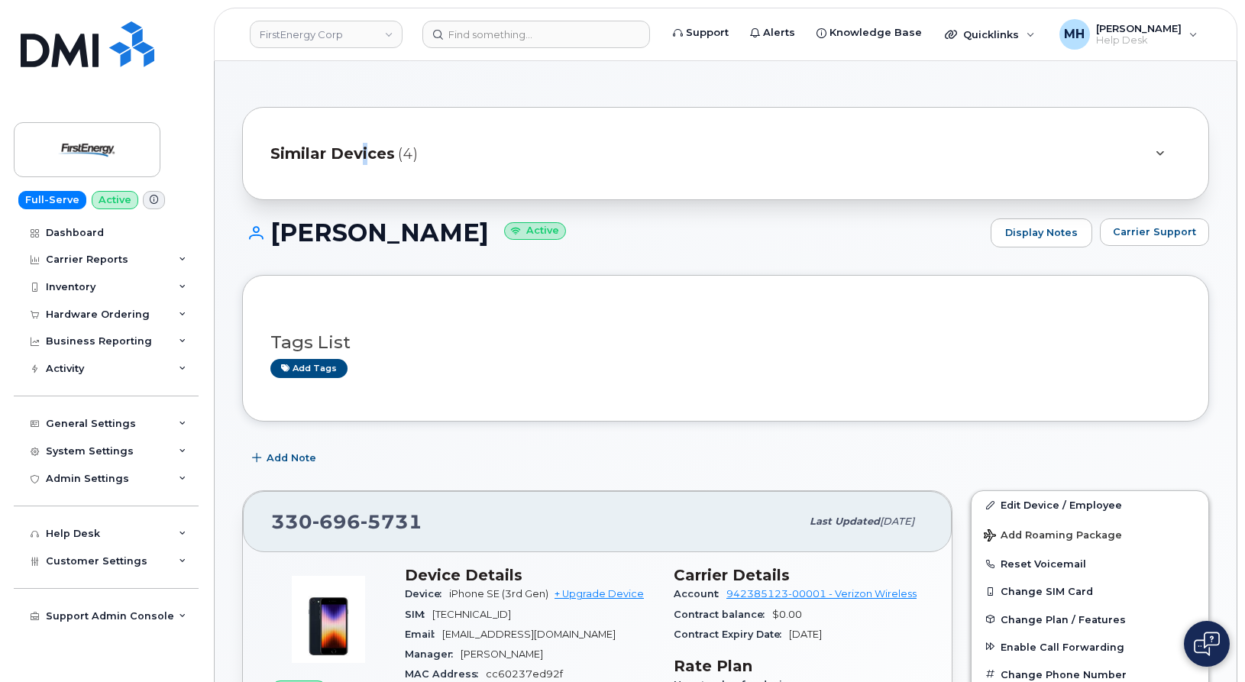
click at [360, 161] on span "Similar Devices" at bounding box center [332, 154] width 125 height 22
